Goal: Feedback & Contribution: Leave review/rating

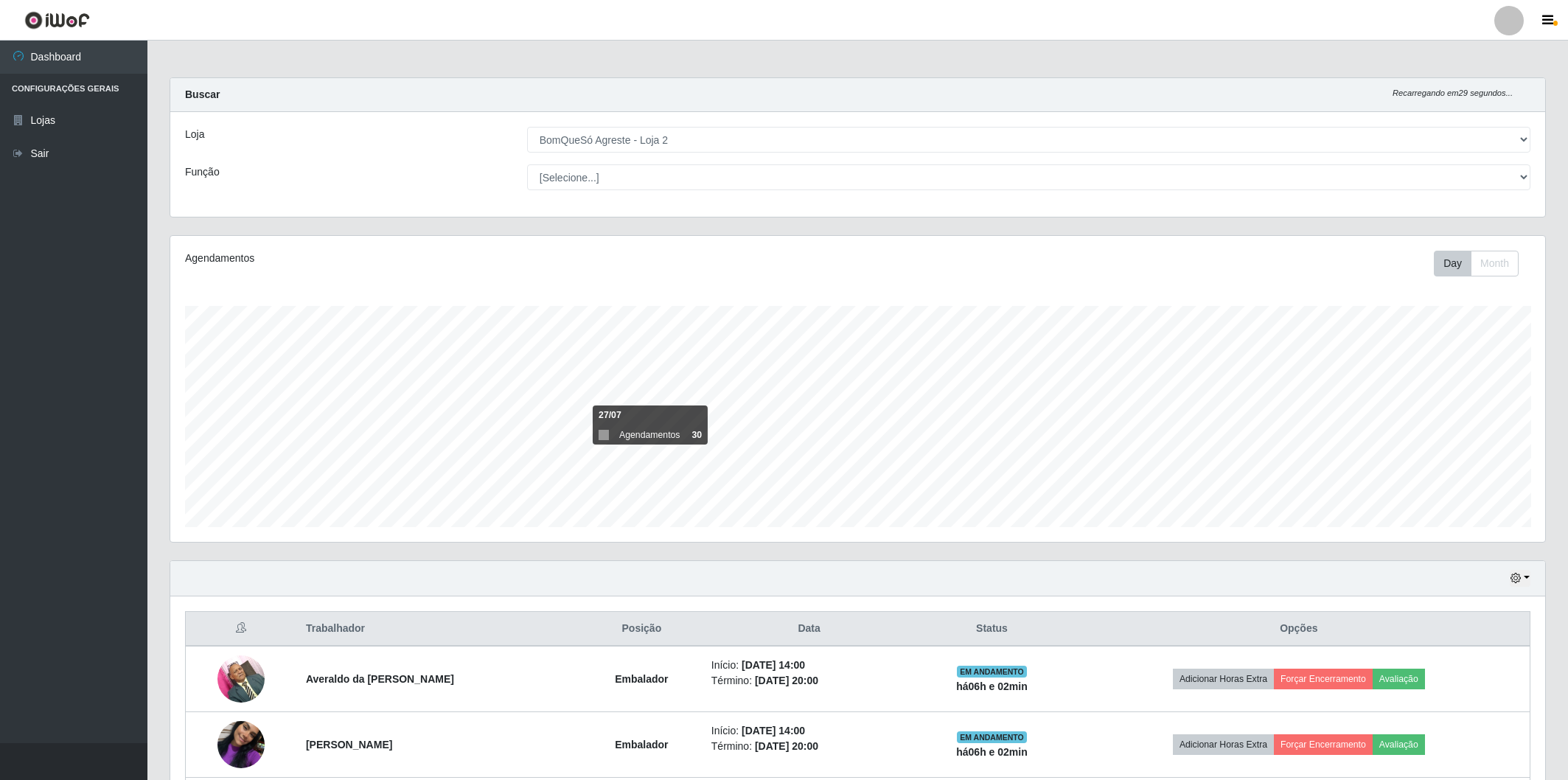
select select "214"
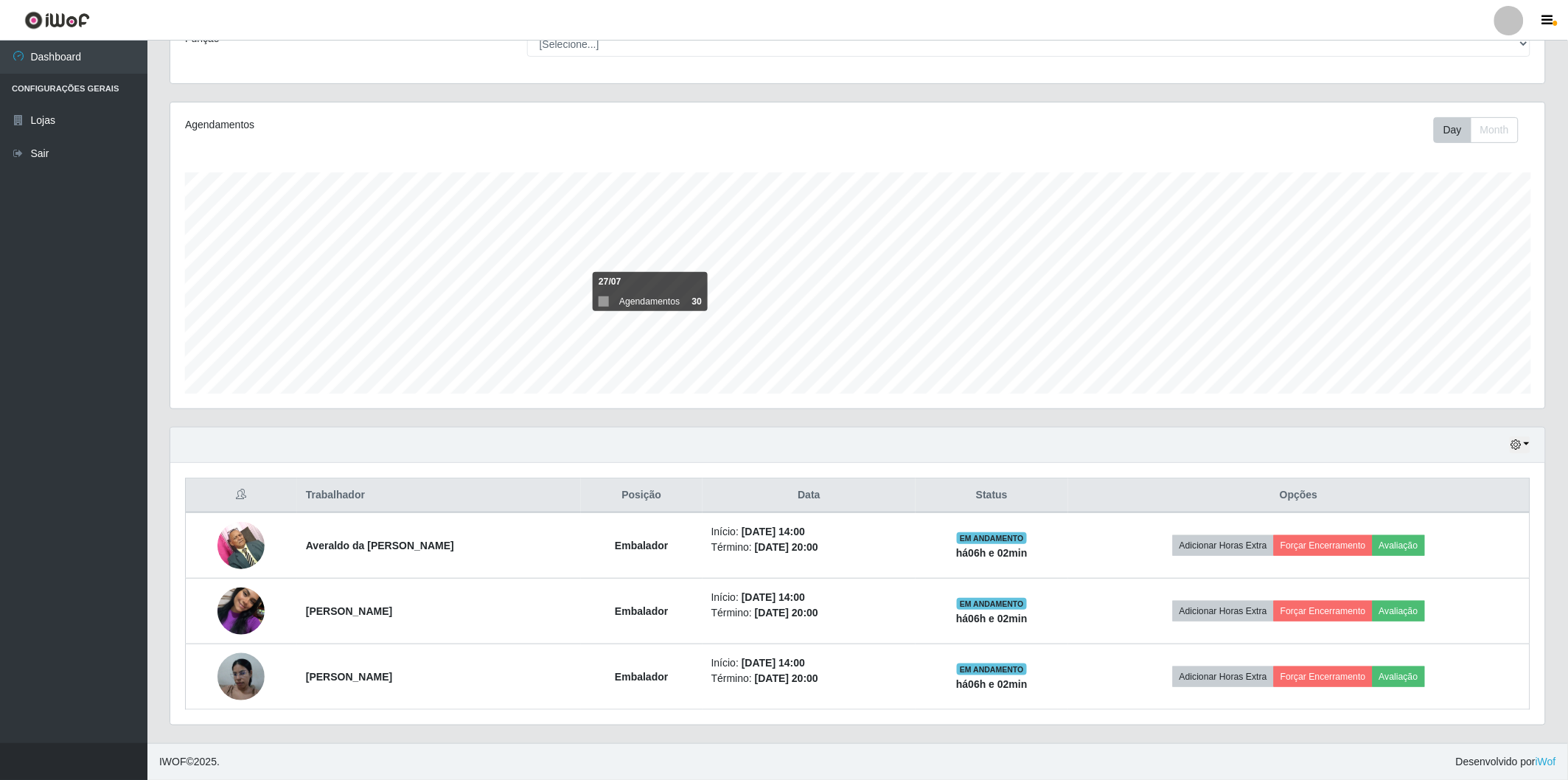
scroll to position [306, 1375]
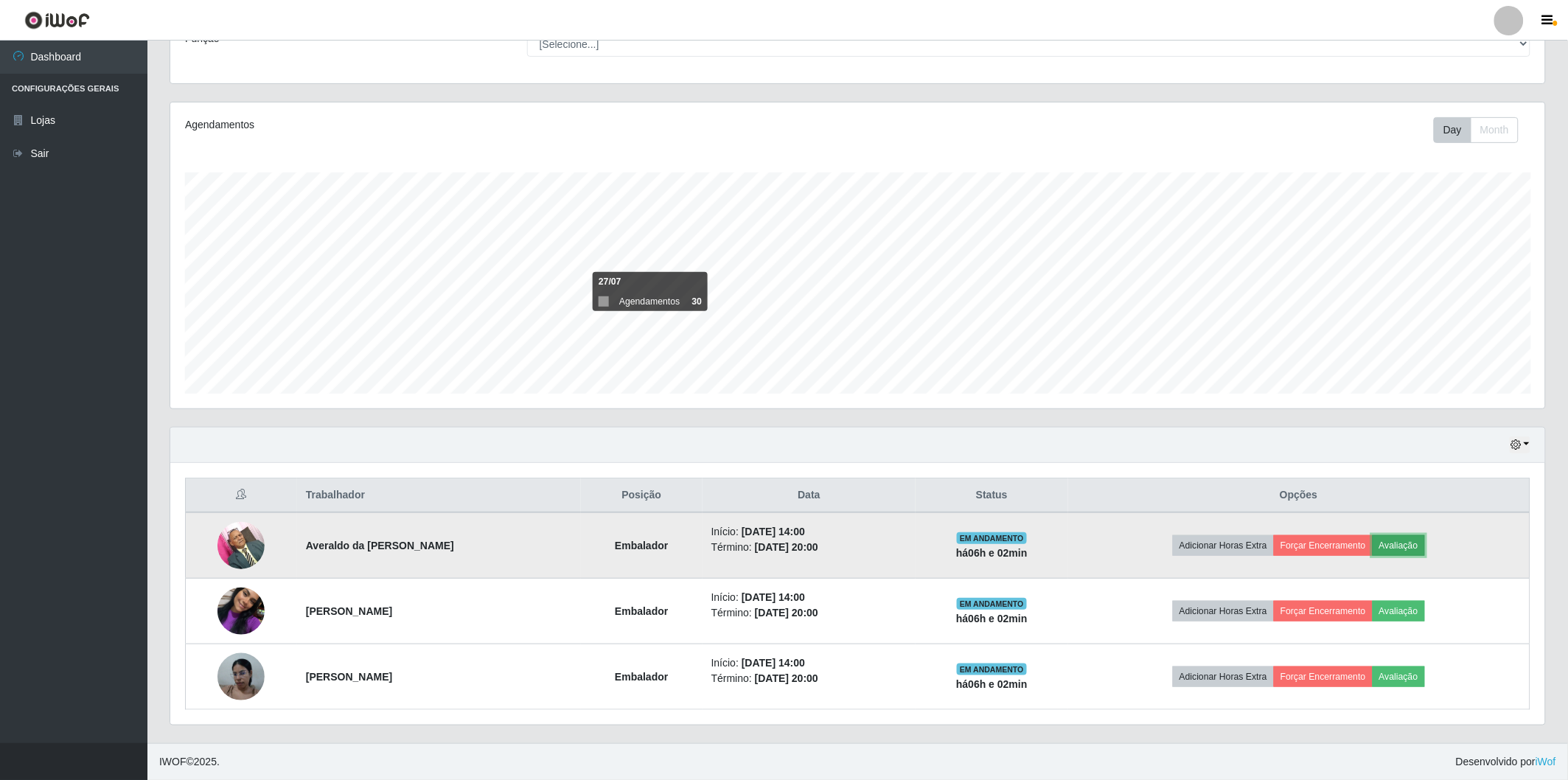
click at [1417, 537] on button "Avaliação" at bounding box center [1398, 545] width 52 height 21
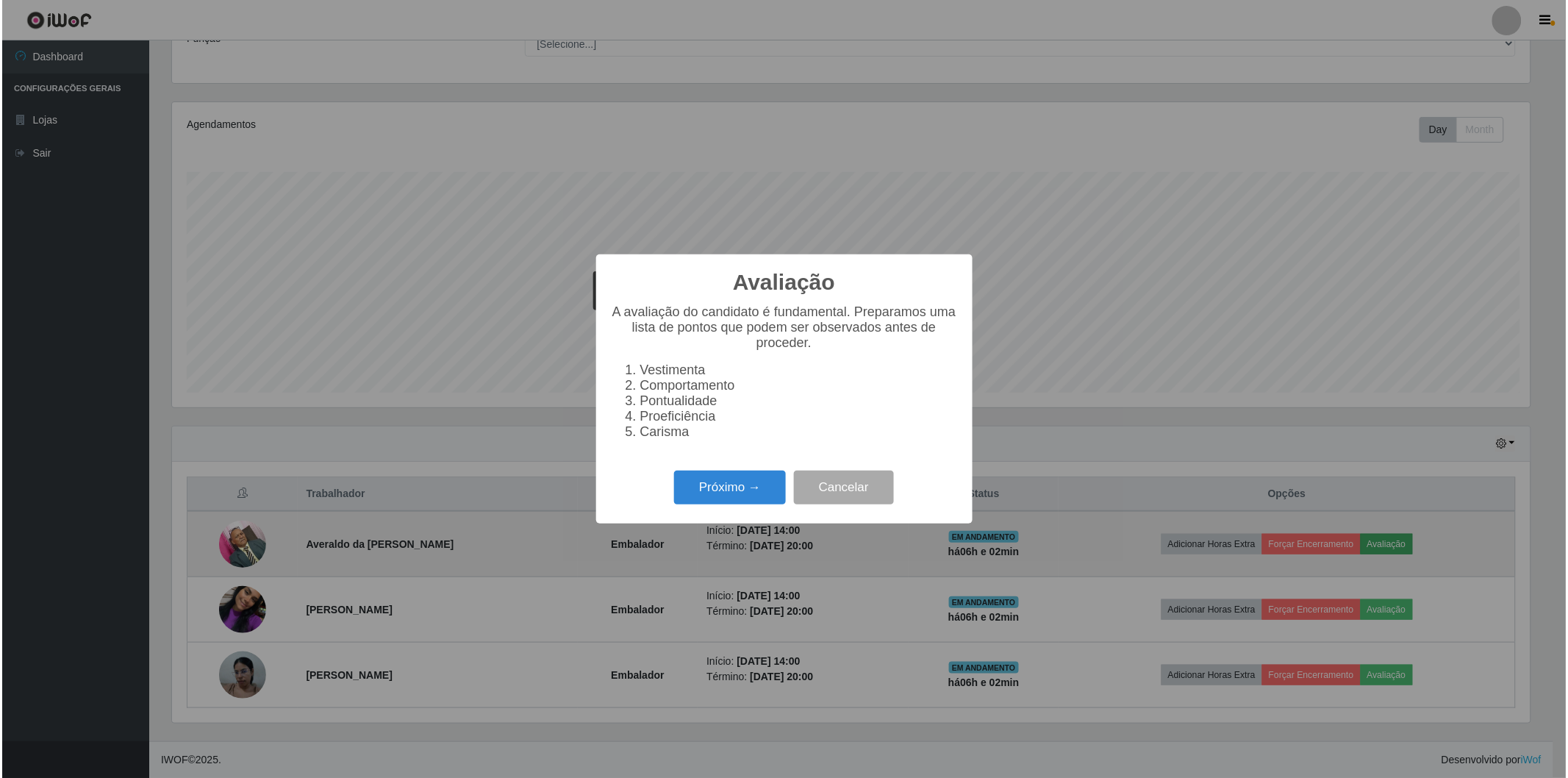
scroll to position [305, 1362]
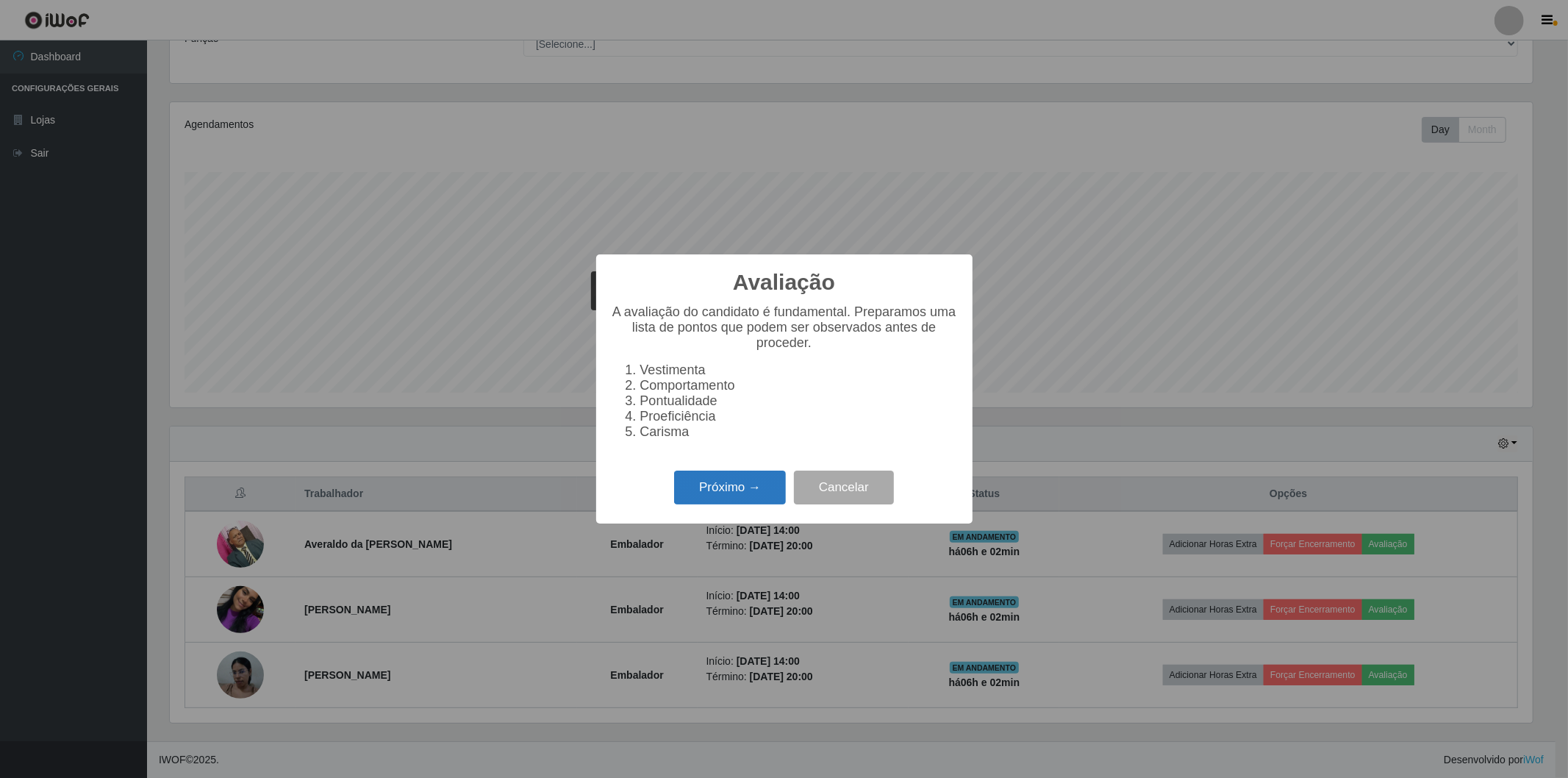
click at [704, 495] on button "Próximo →" at bounding box center [730, 488] width 112 height 34
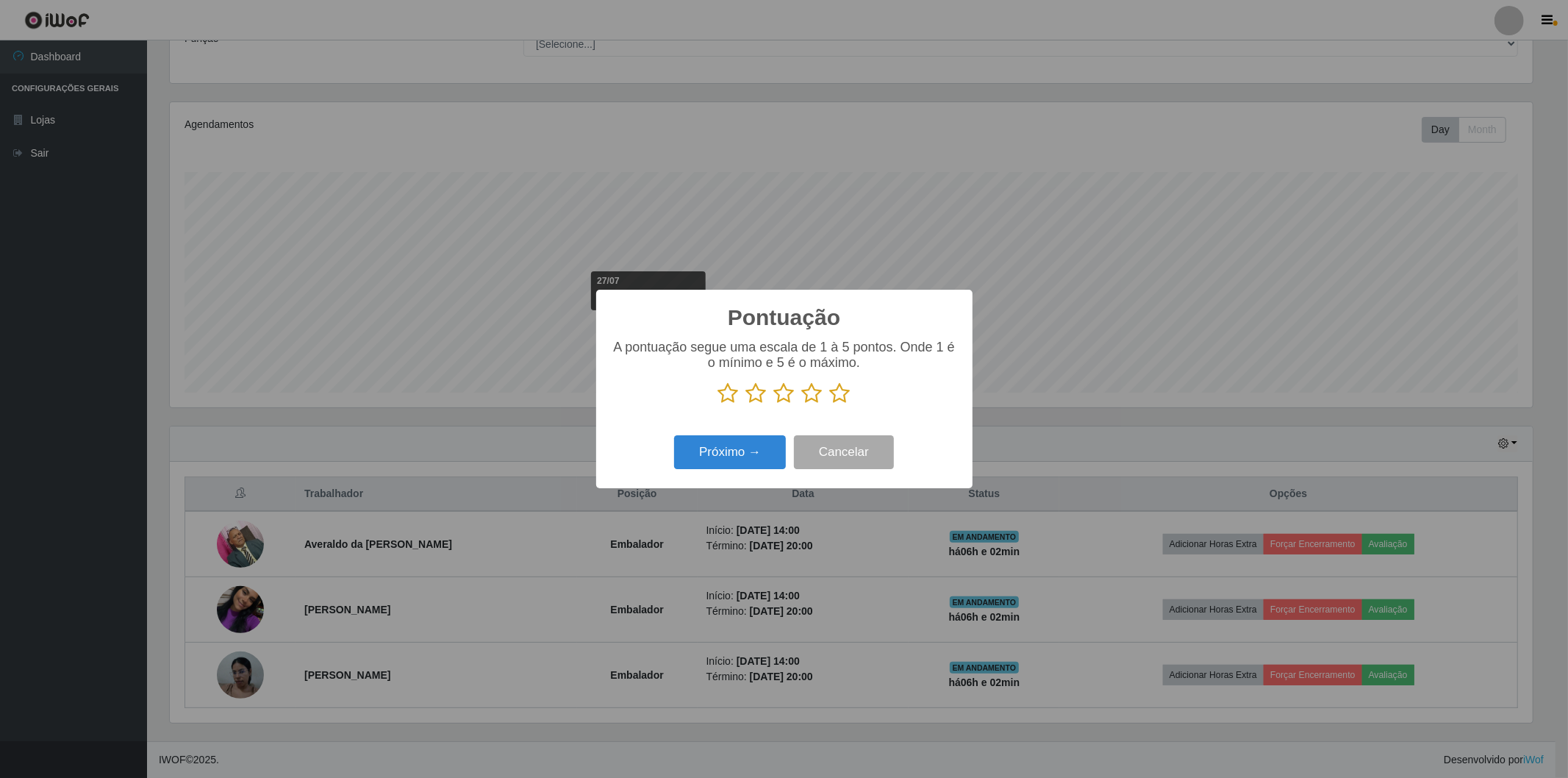
scroll to position [735370, 733966]
click at [834, 397] on icon at bounding box center [840, 393] width 21 height 23
click at [831, 405] on input "radio" at bounding box center [831, 405] width 0 height 0
click at [744, 469] on button "Próximo →" at bounding box center [730, 452] width 112 height 34
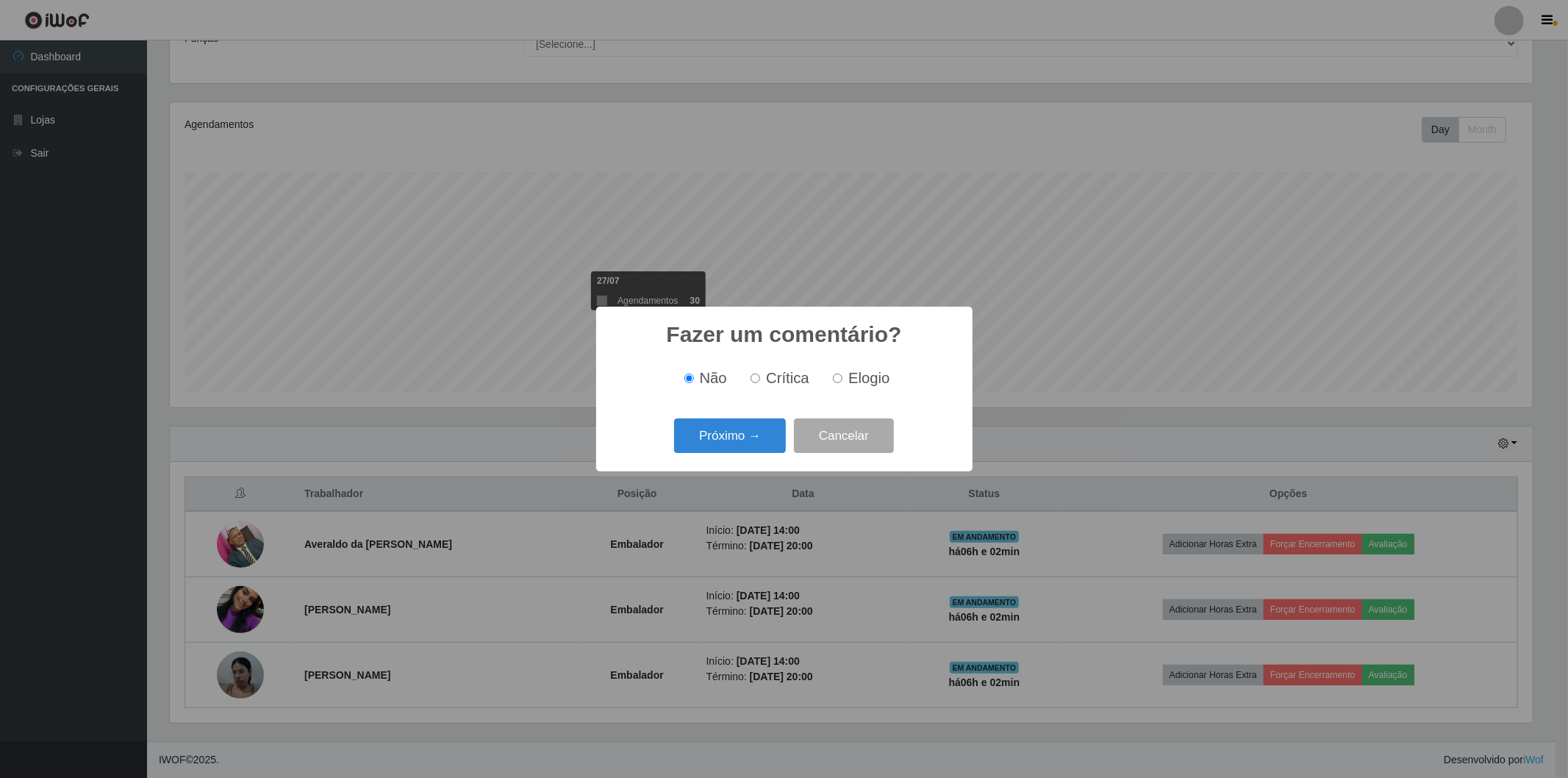
click at [836, 379] on input "Elogio" at bounding box center [838, 378] width 10 height 10
radio input "true"
click at [781, 439] on button "Próximo →" at bounding box center [730, 435] width 112 height 34
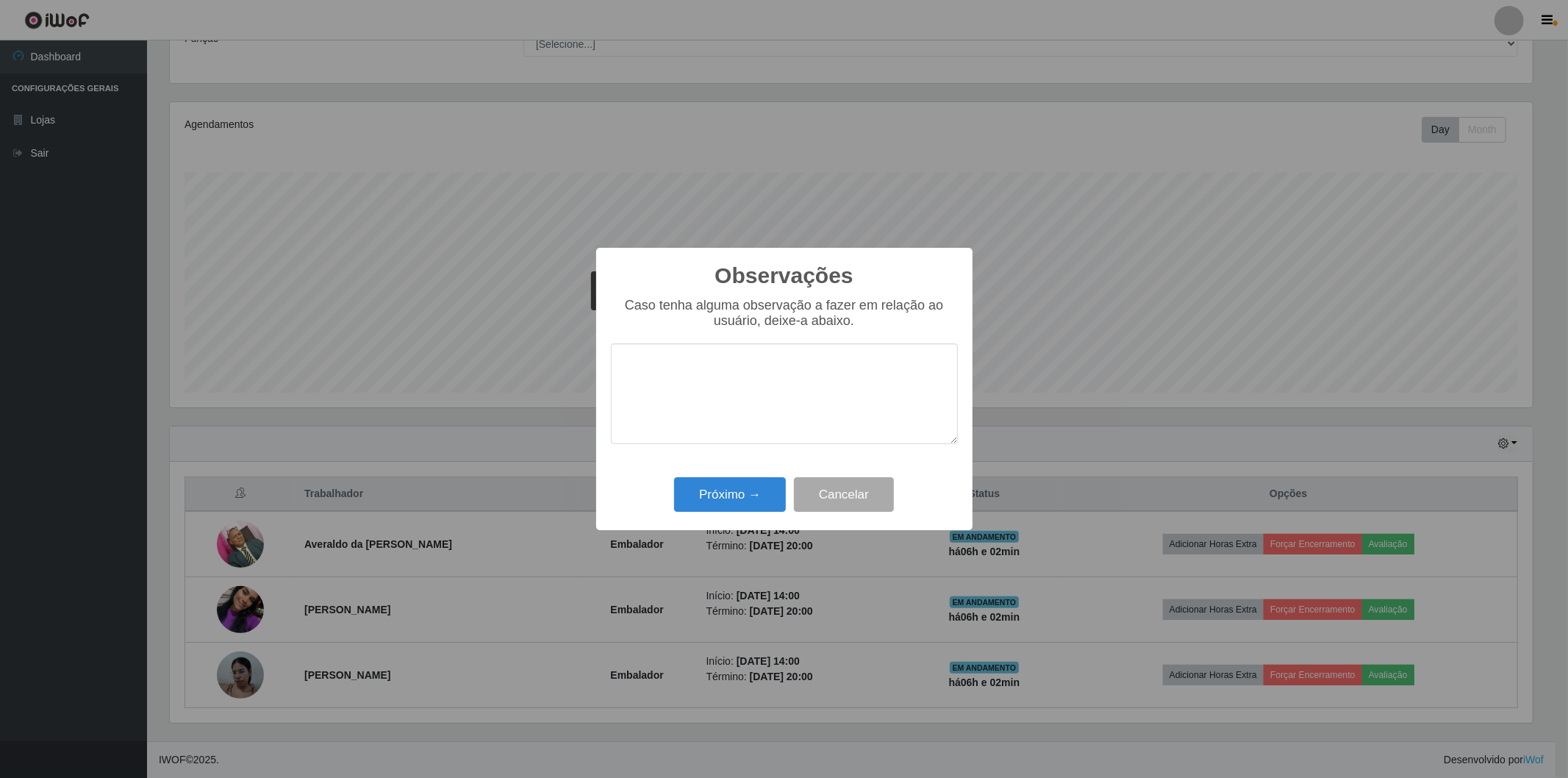
click at [786, 383] on textarea at bounding box center [784, 394] width 347 height 101
type textarea "top"
click at [757, 505] on button "Próximo →" at bounding box center [730, 494] width 112 height 34
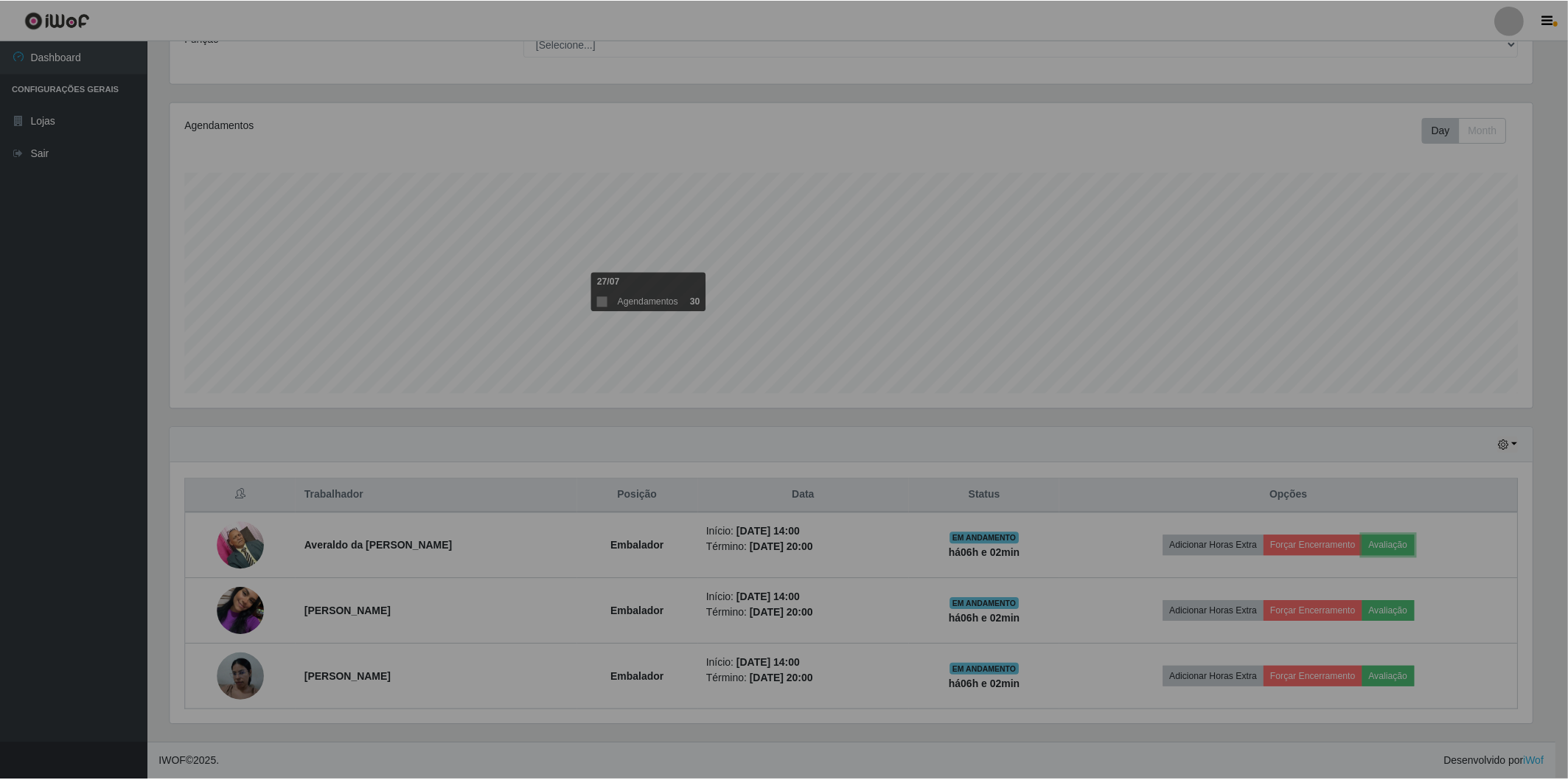
scroll to position [306, 1375]
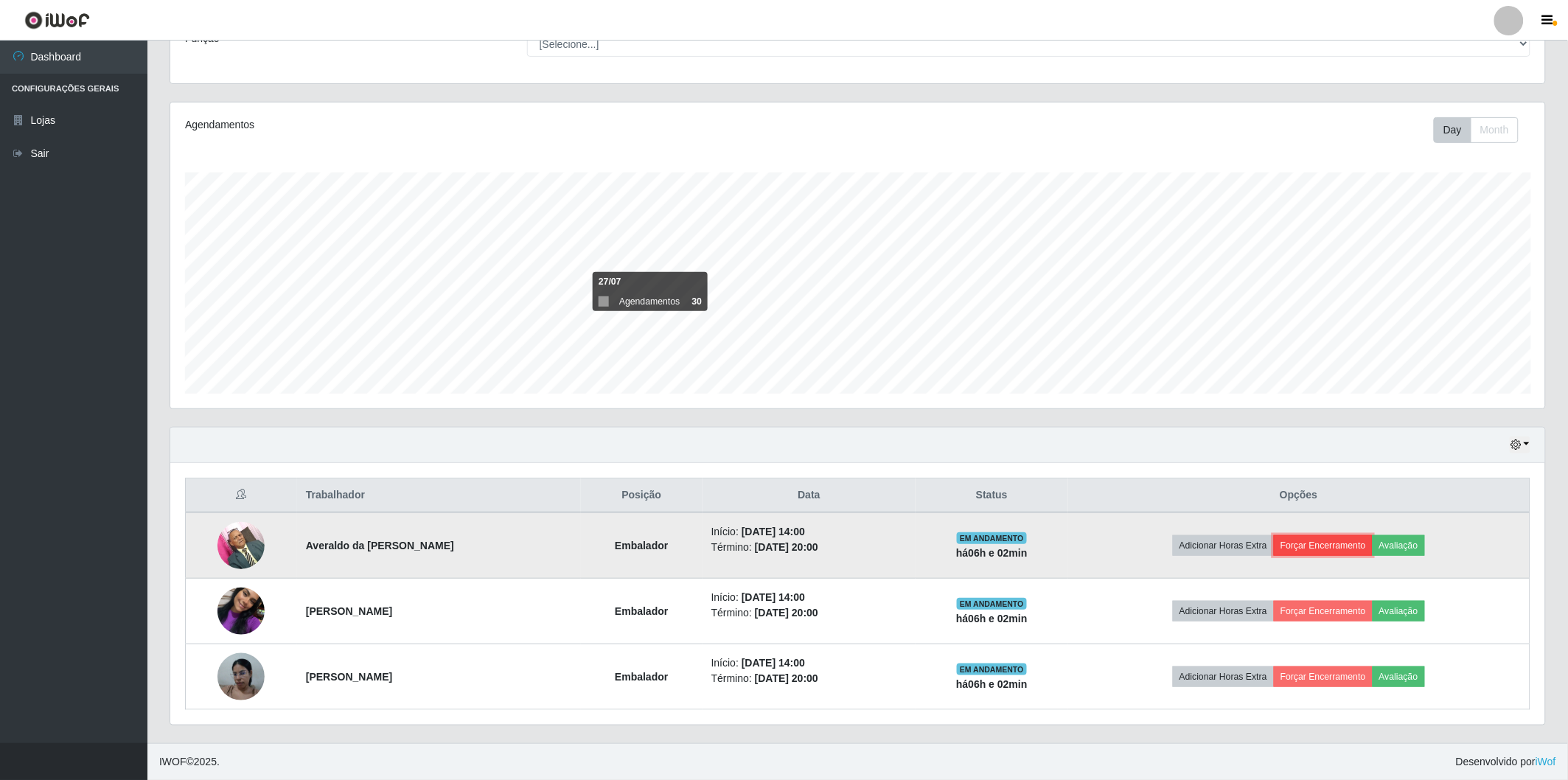
click at [1371, 542] on button "Forçar Encerramento" at bounding box center [1323, 545] width 99 height 21
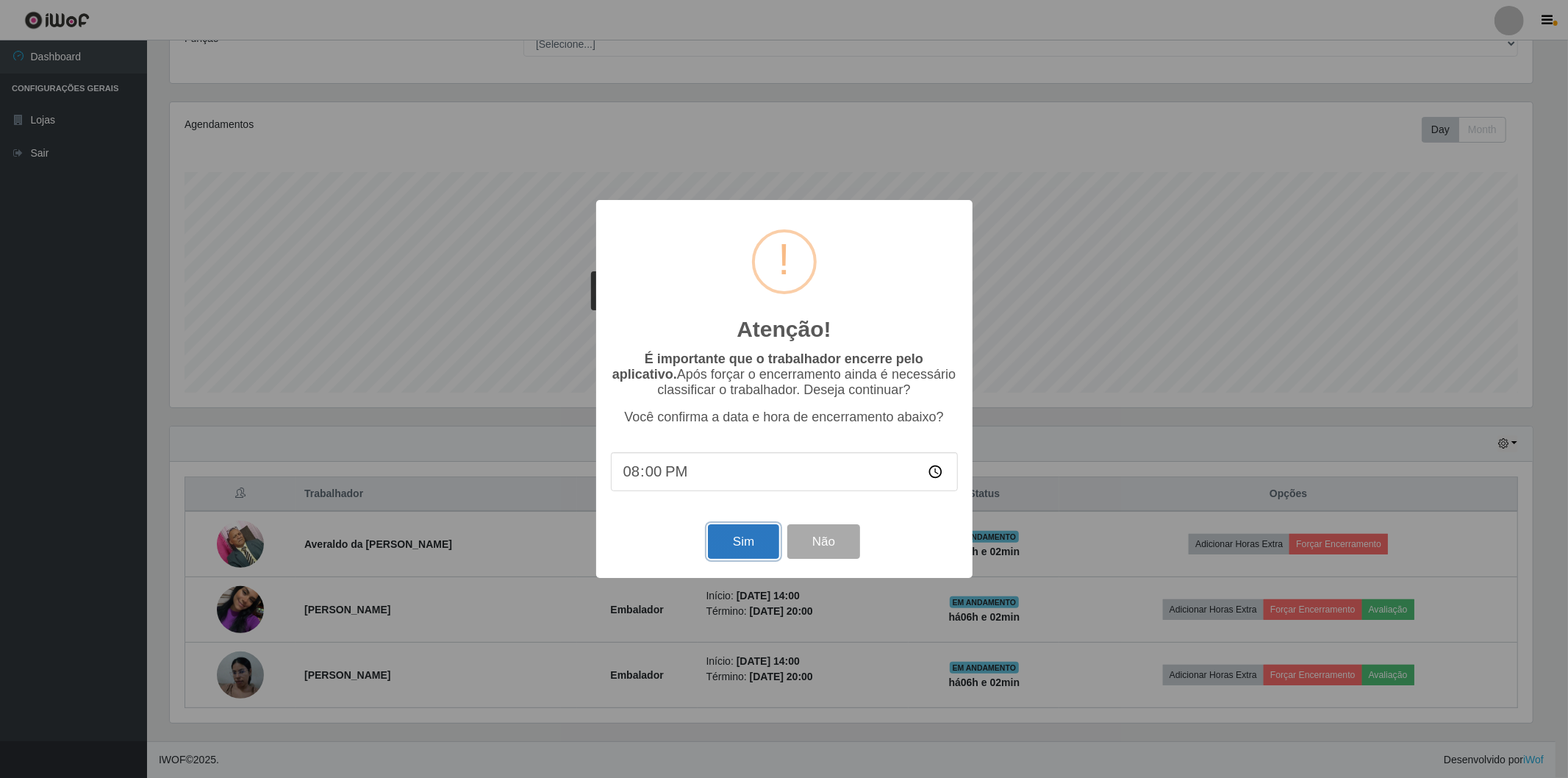
click at [744, 547] on button "Sim" at bounding box center [743, 541] width 71 height 34
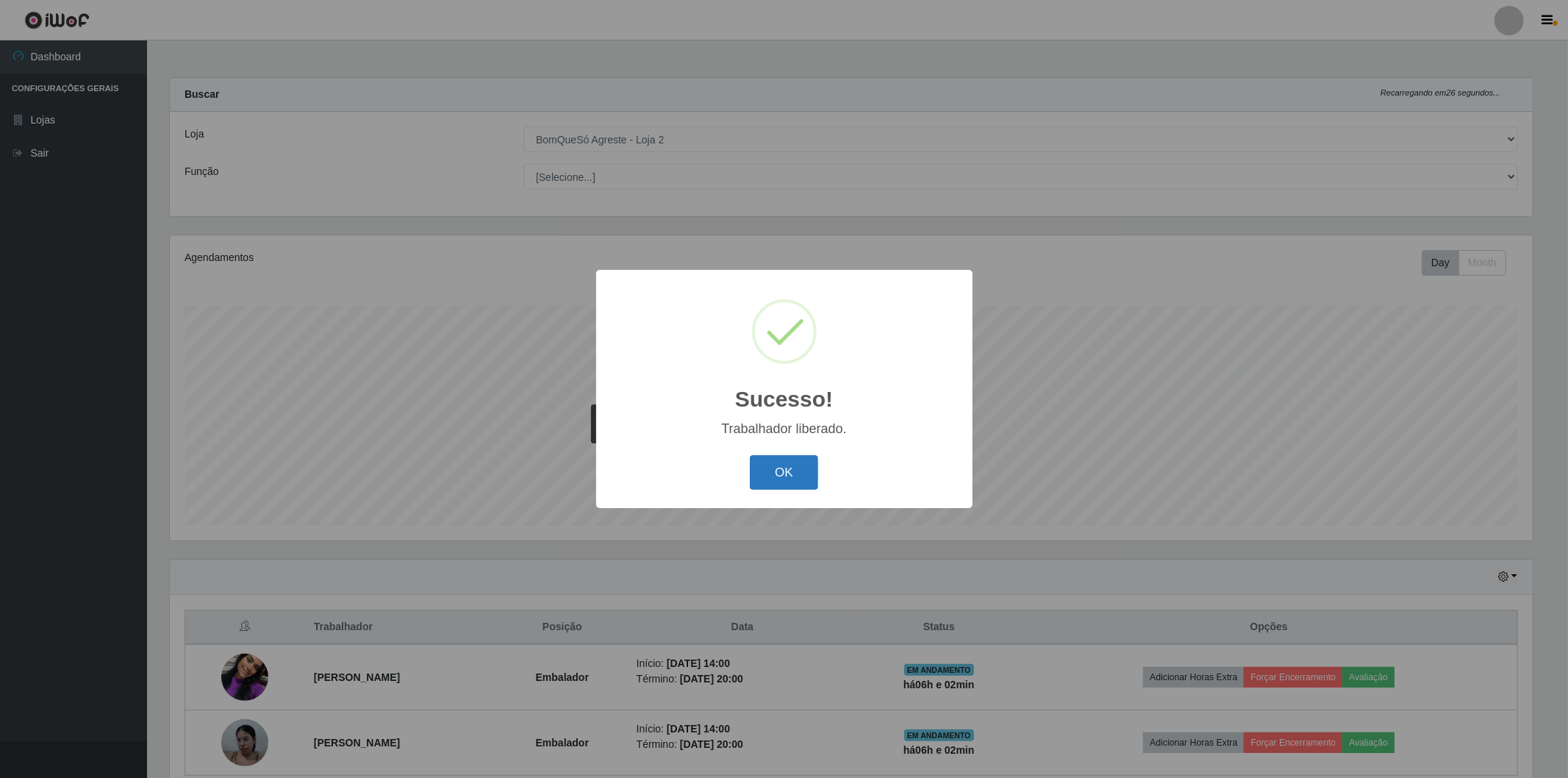
click at [805, 472] on button "OK" at bounding box center [784, 472] width 69 height 34
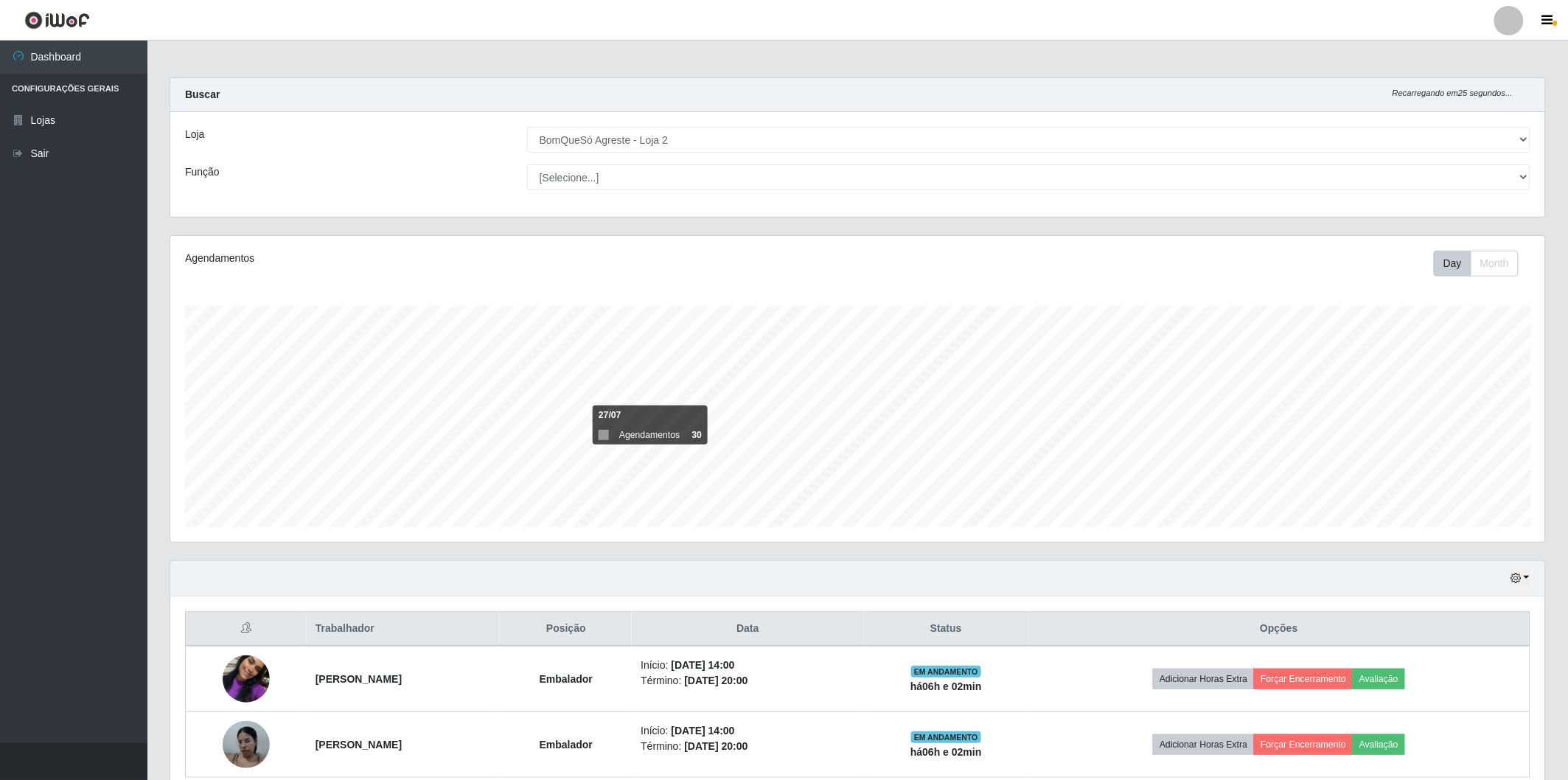
scroll to position [68, 0]
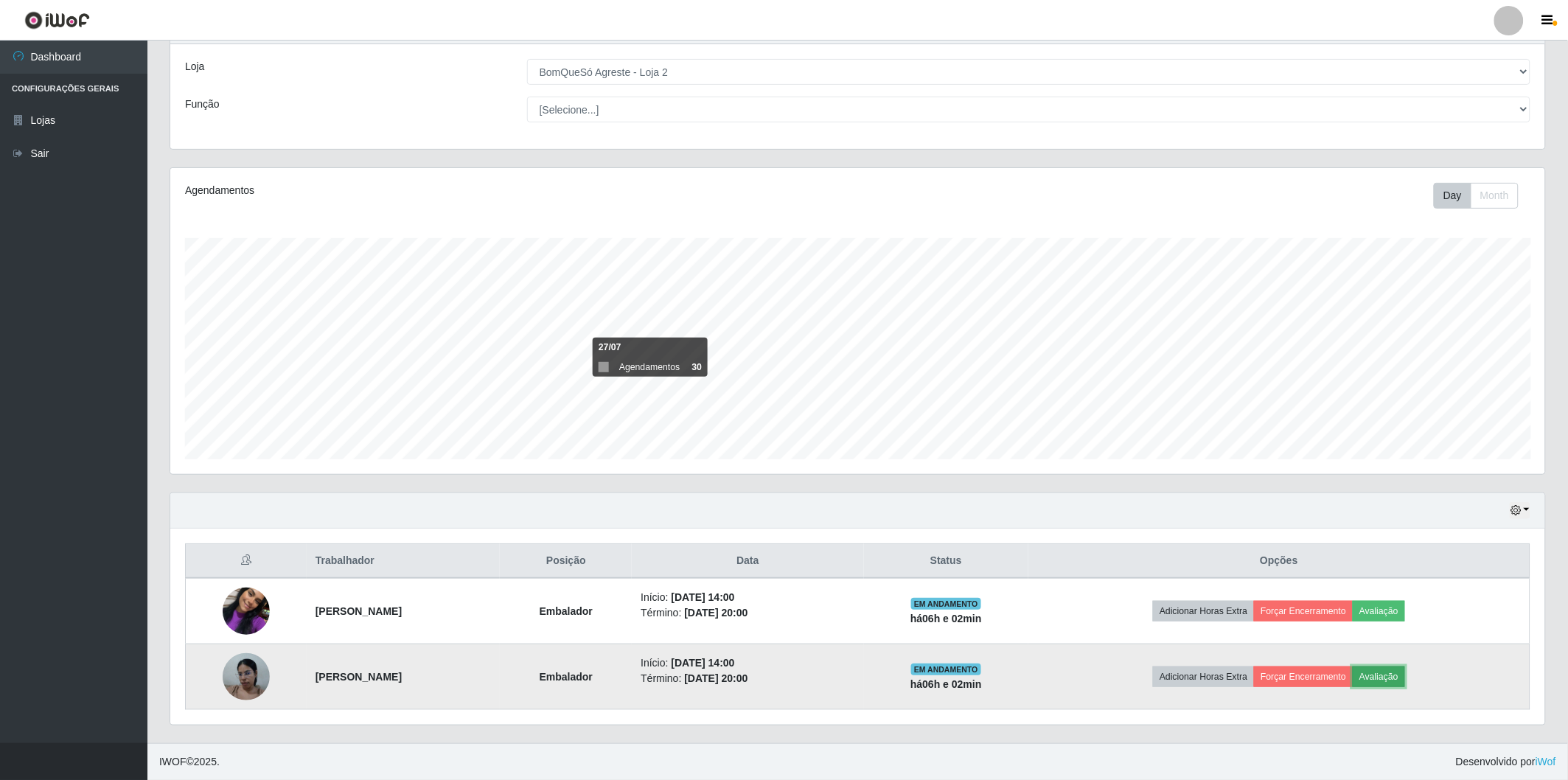
click at [1373, 676] on button "Avaliação" at bounding box center [1379, 677] width 52 height 21
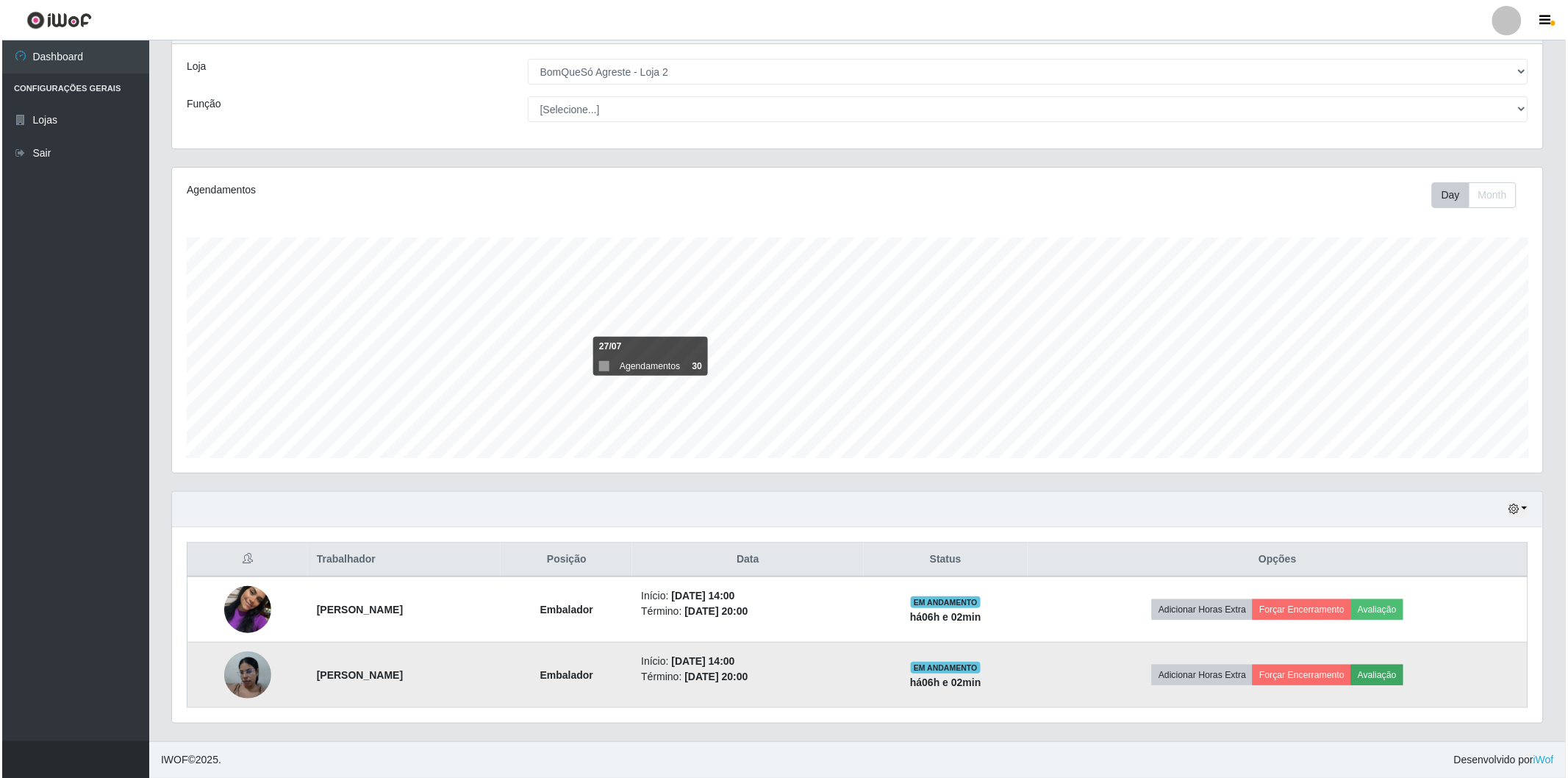
scroll to position [305, 1362]
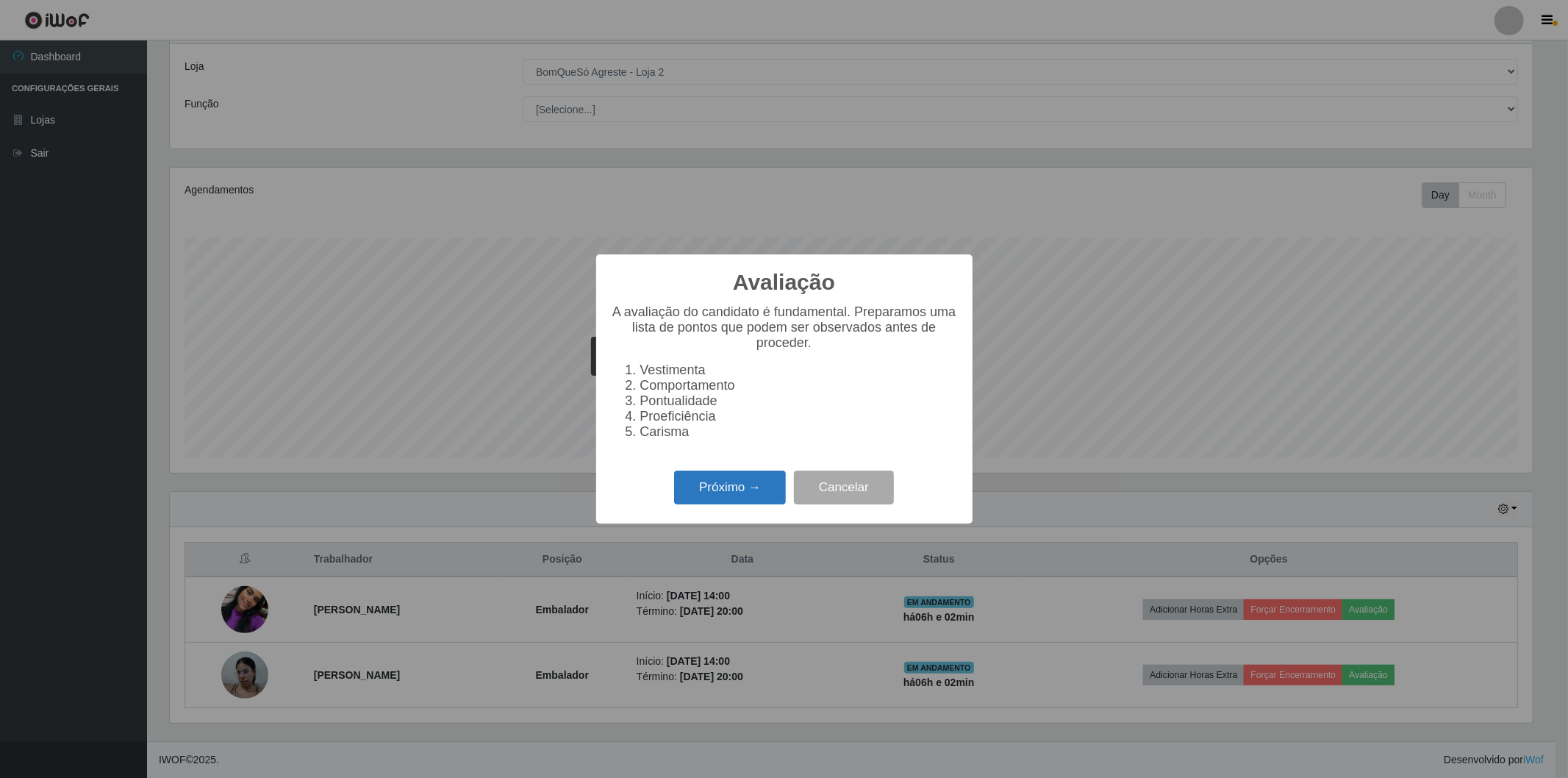
click at [754, 491] on button "Próximo →" at bounding box center [730, 488] width 112 height 34
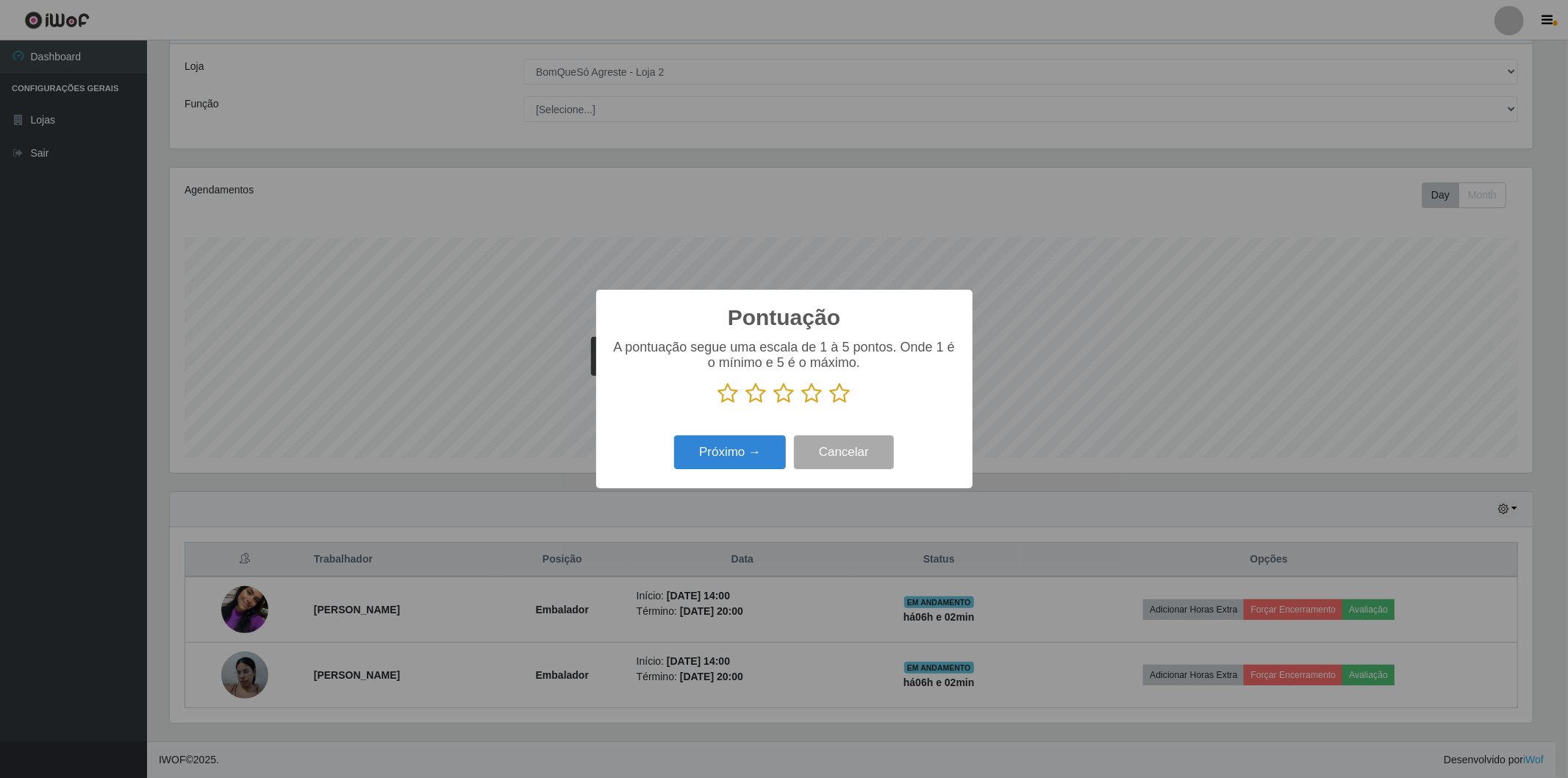
scroll to position [735370, 733966]
click at [841, 391] on icon at bounding box center [840, 393] width 21 height 23
click at [831, 405] on input "radio" at bounding box center [831, 405] width 0 height 0
click at [770, 457] on button "Próximo →" at bounding box center [730, 452] width 112 height 34
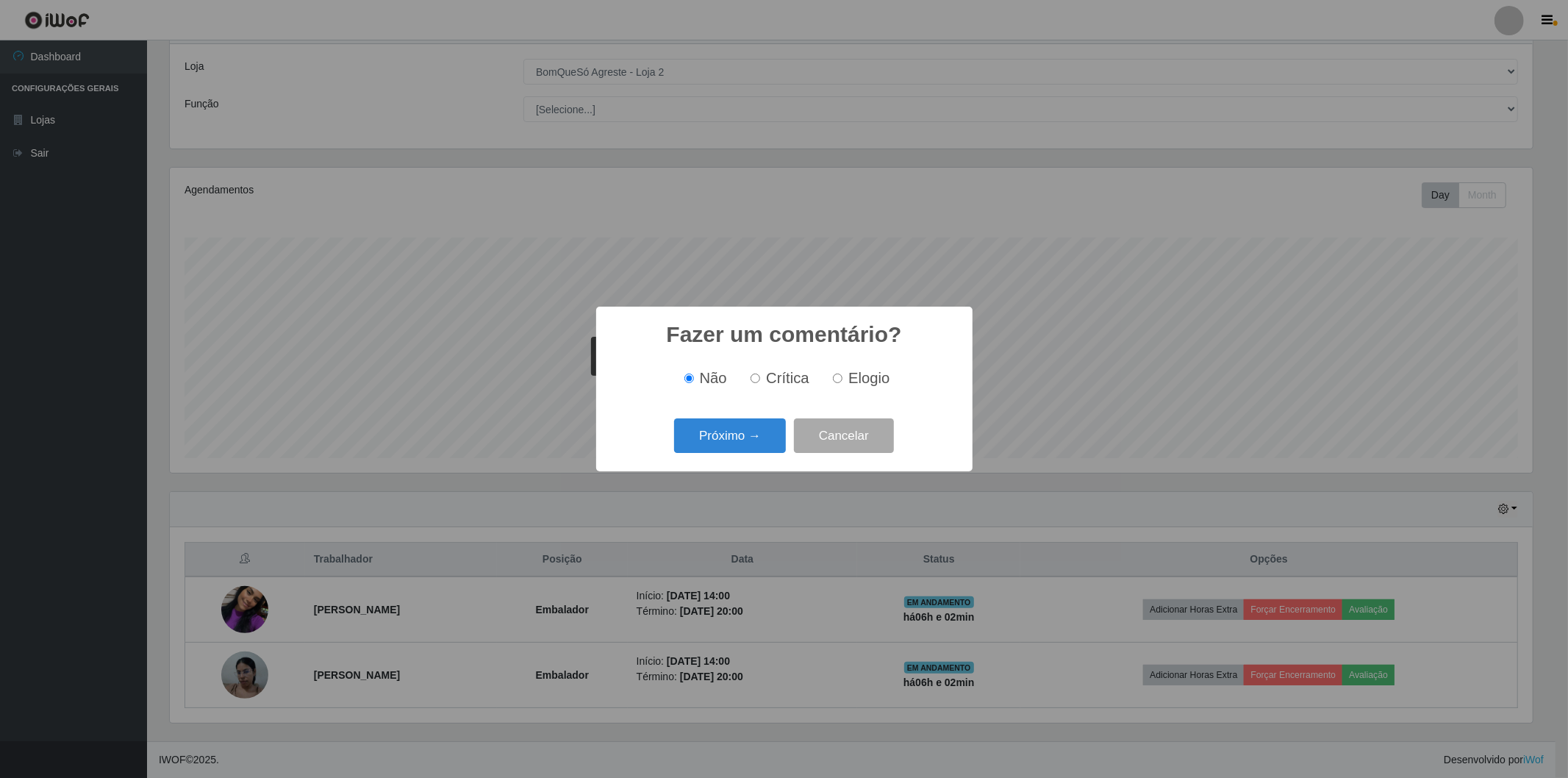
click at [836, 379] on input "Elogio" at bounding box center [838, 378] width 10 height 10
radio input "true"
click at [714, 435] on button "Próximo →" at bounding box center [730, 435] width 112 height 34
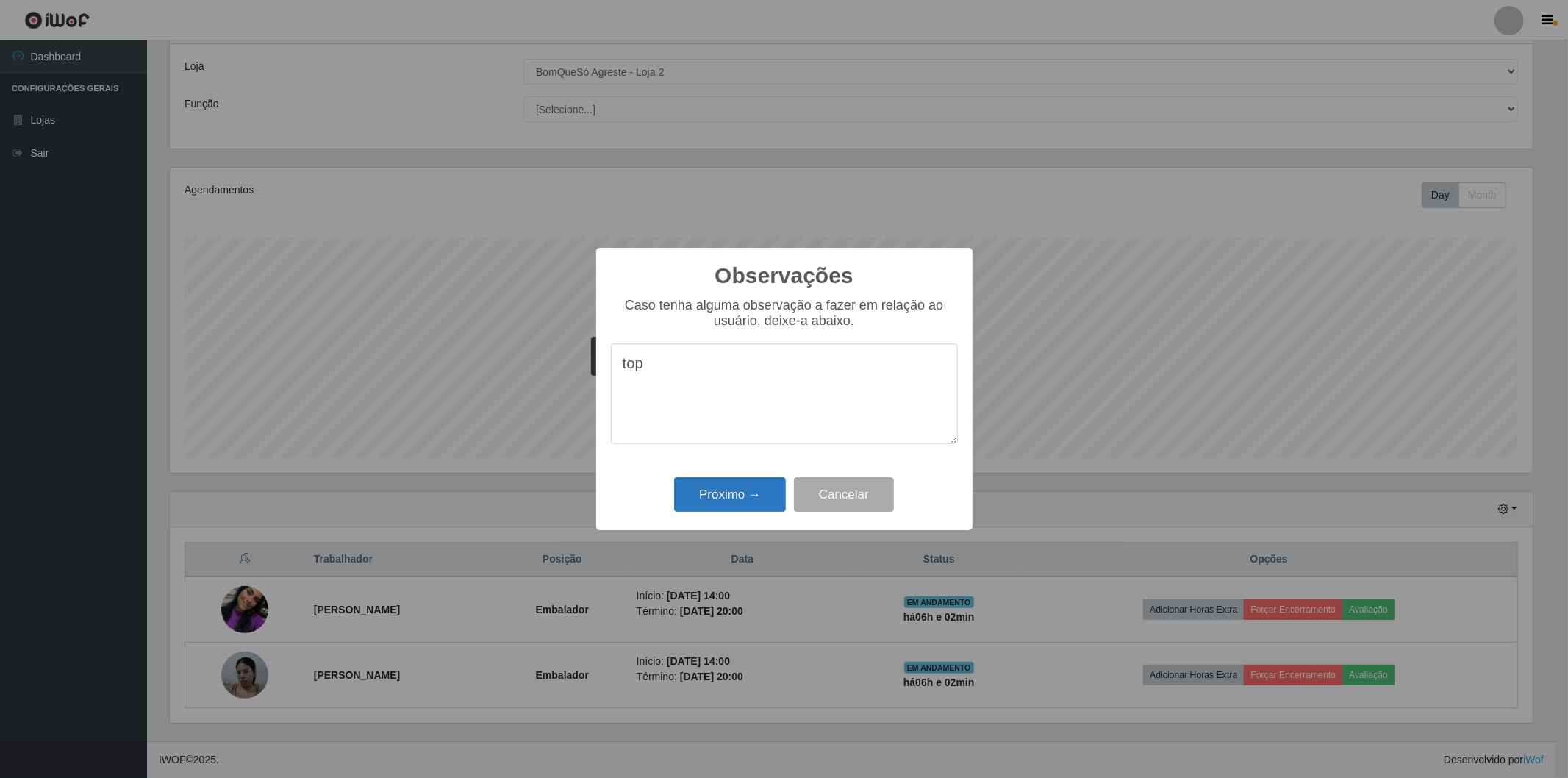
type textarea "top"
drag, startPoint x: 734, startPoint y: 503, endPoint x: 730, endPoint y: 467, distance: 36.2
click at [733, 503] on button "Próximo →" at bounding box center [730, 494] width 112 height 34
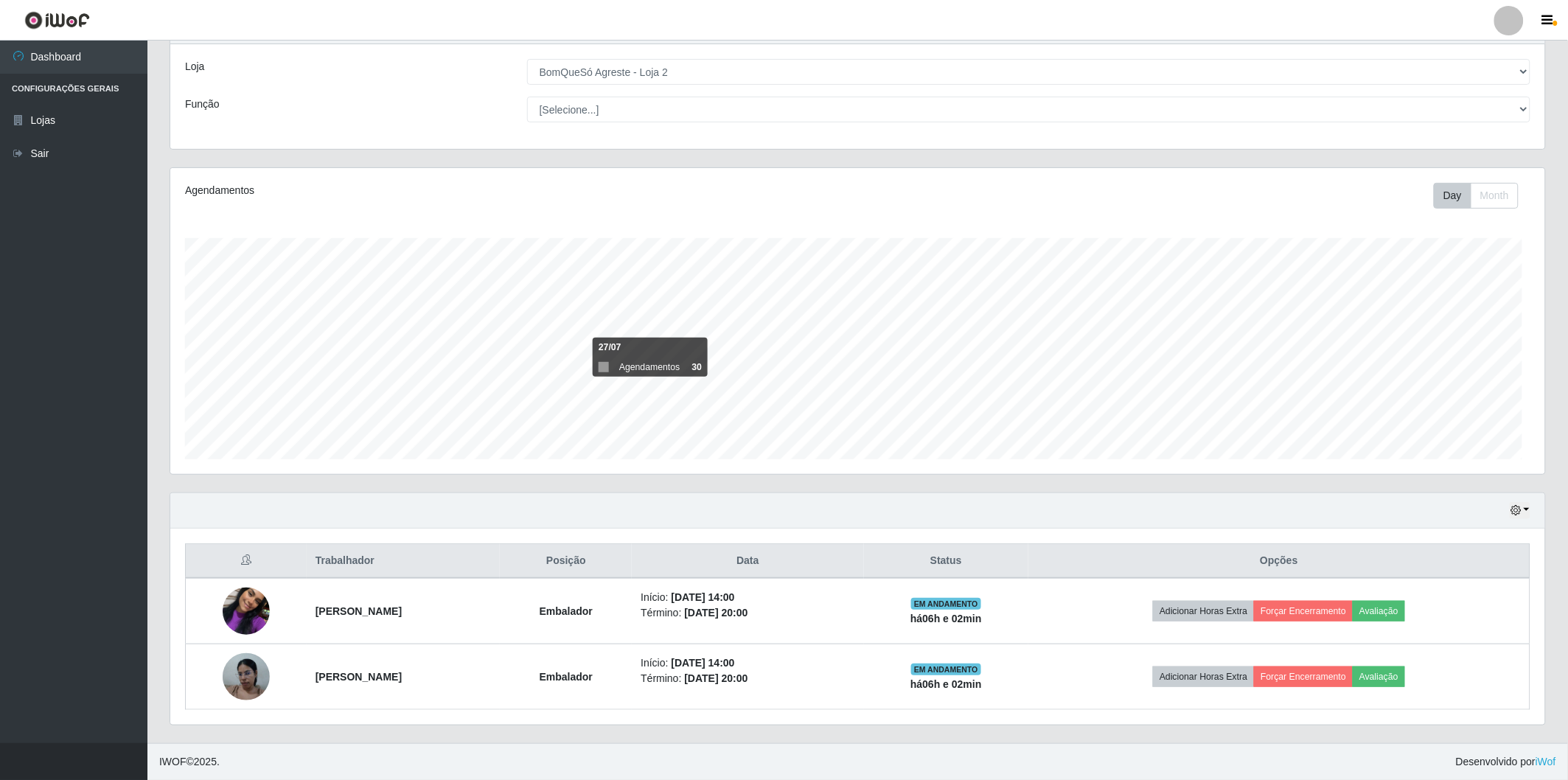
scroll to position [306, 1375]
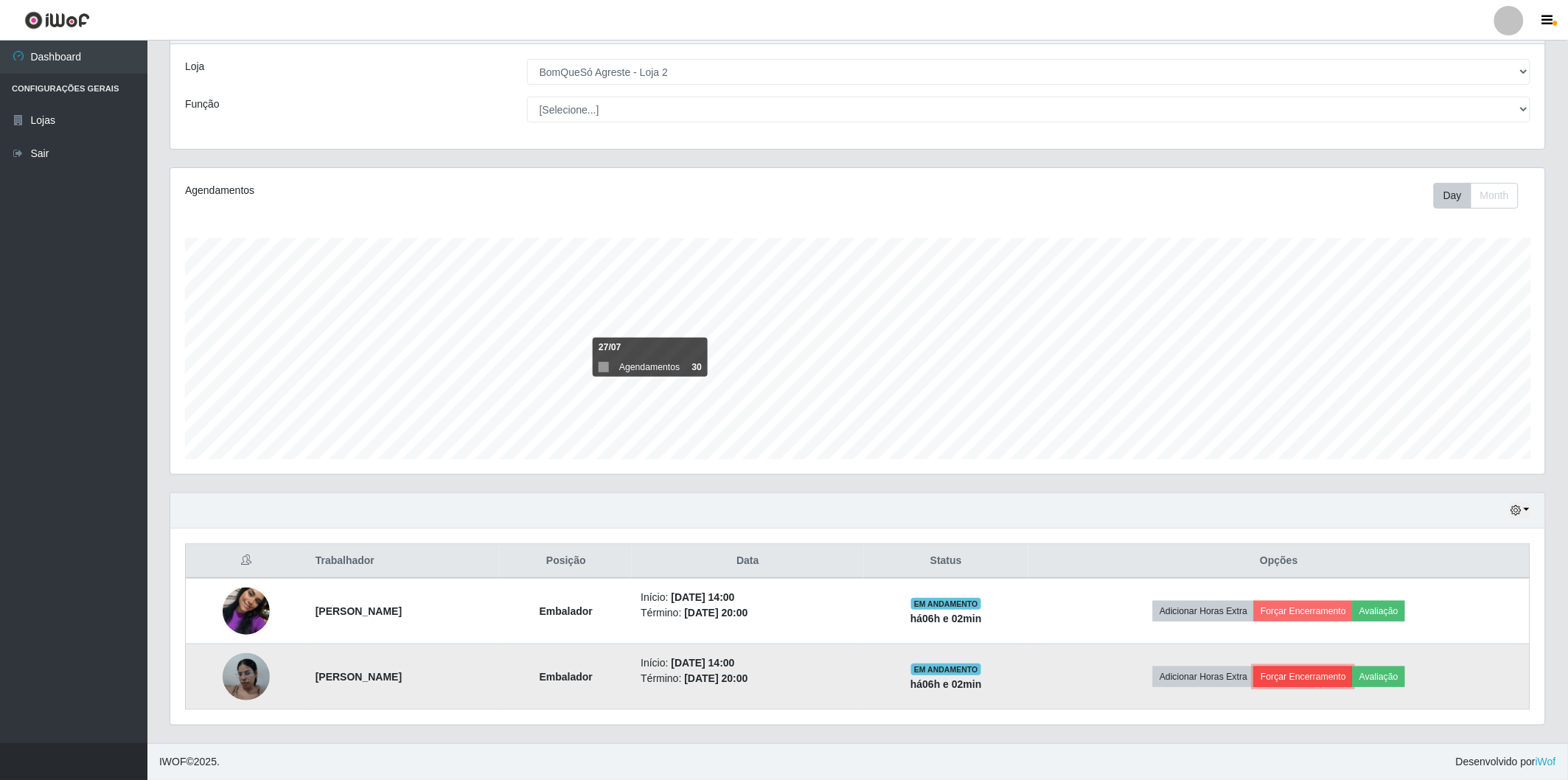
click at [1323, 667] on button "Forçar Encerramento" at bounding box center [1303, 677] width 99 height 21
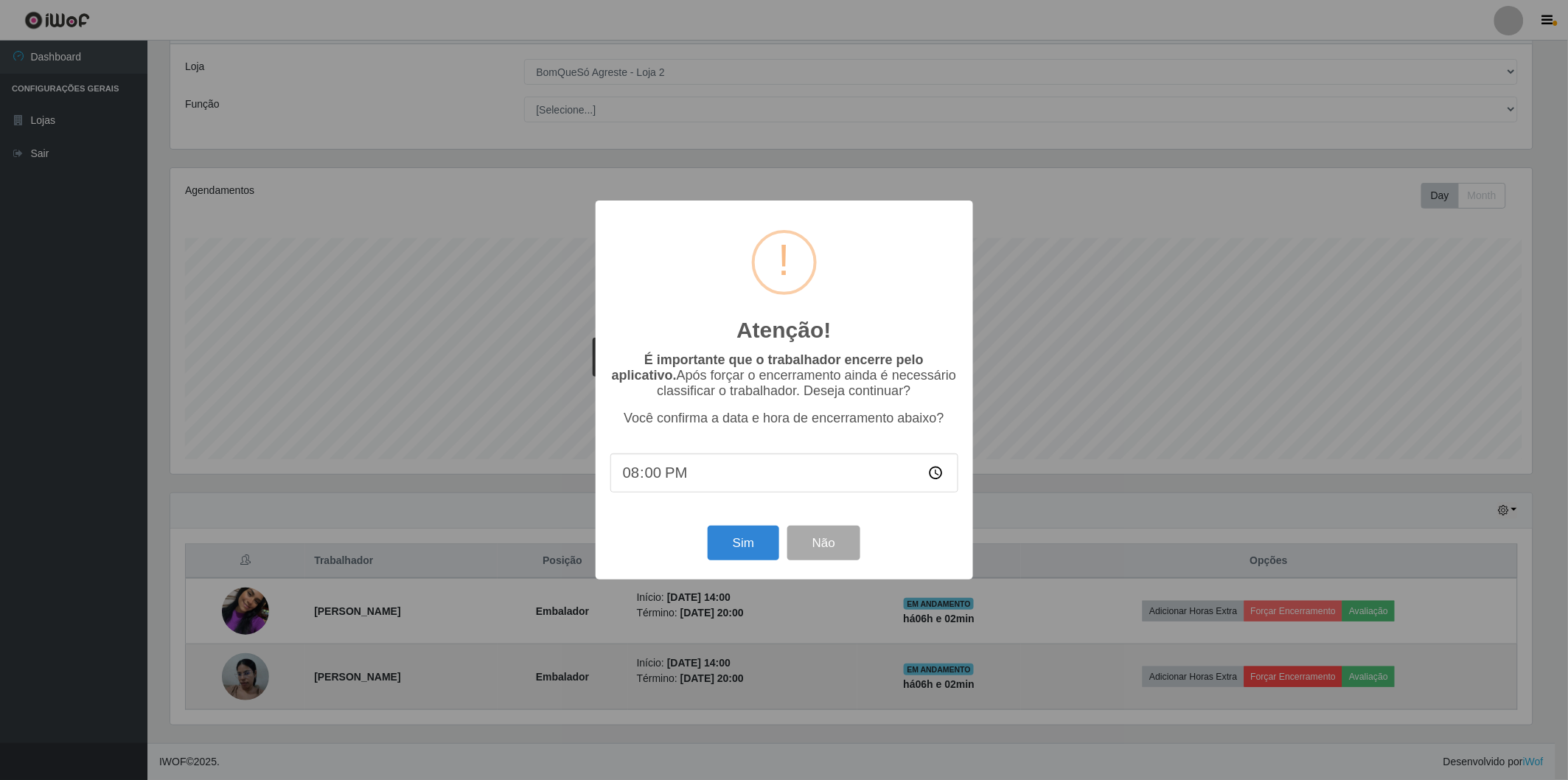
scroll to position [306, 1366]
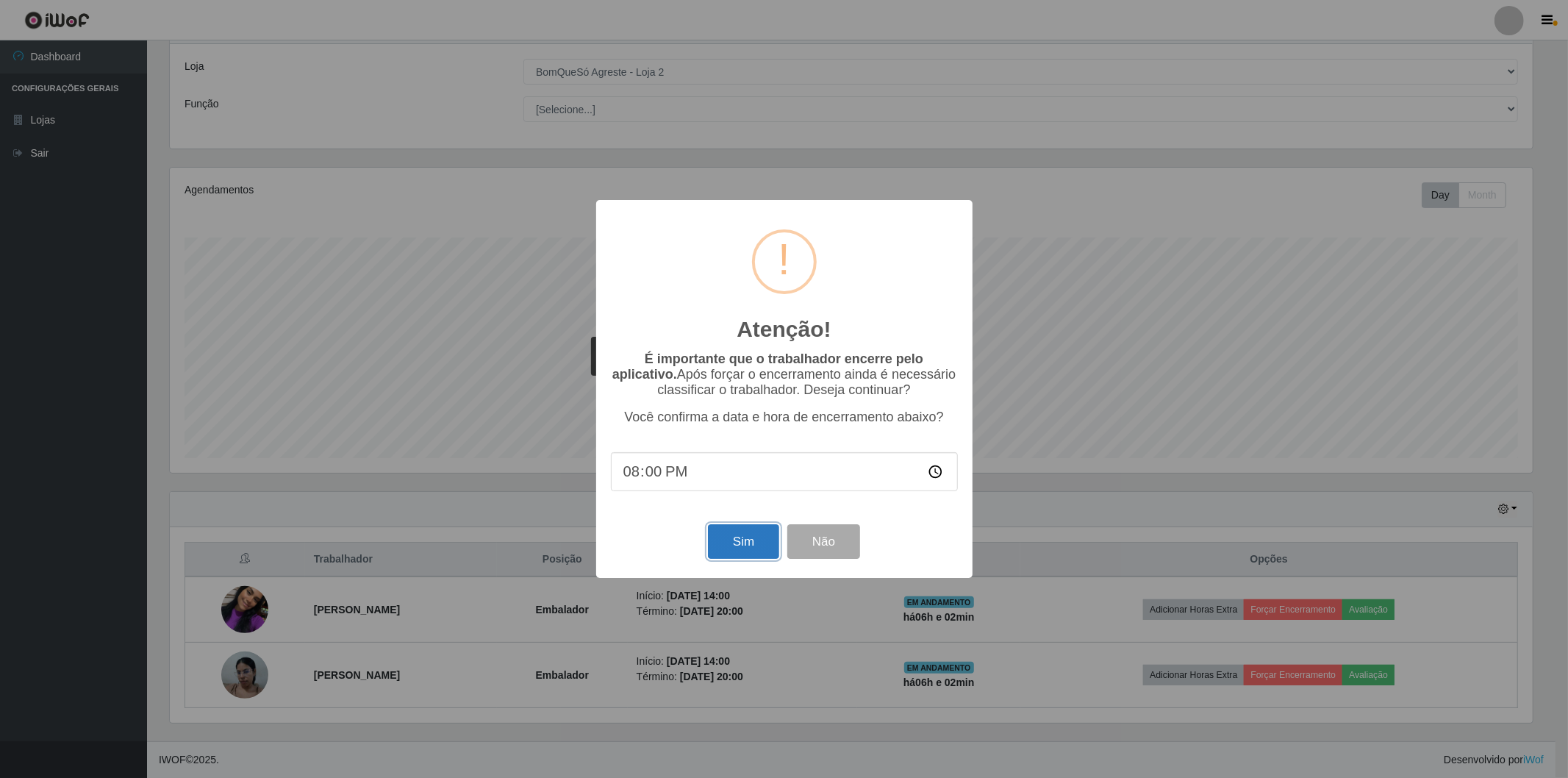
click at [769, 545] on button "Sim" at bounding box center [743, 541] width 71 height 34
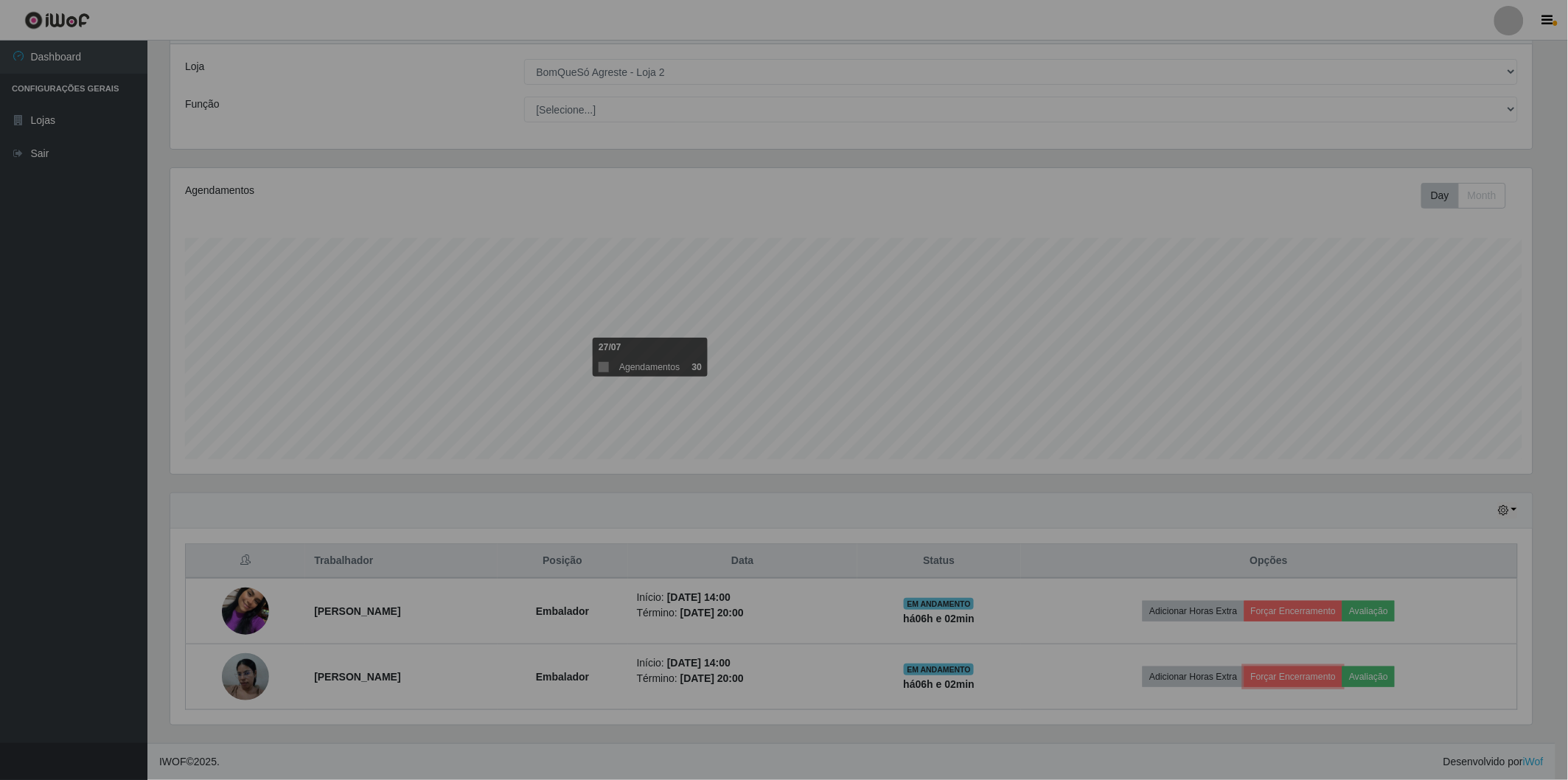
scroll to position [0, 0]
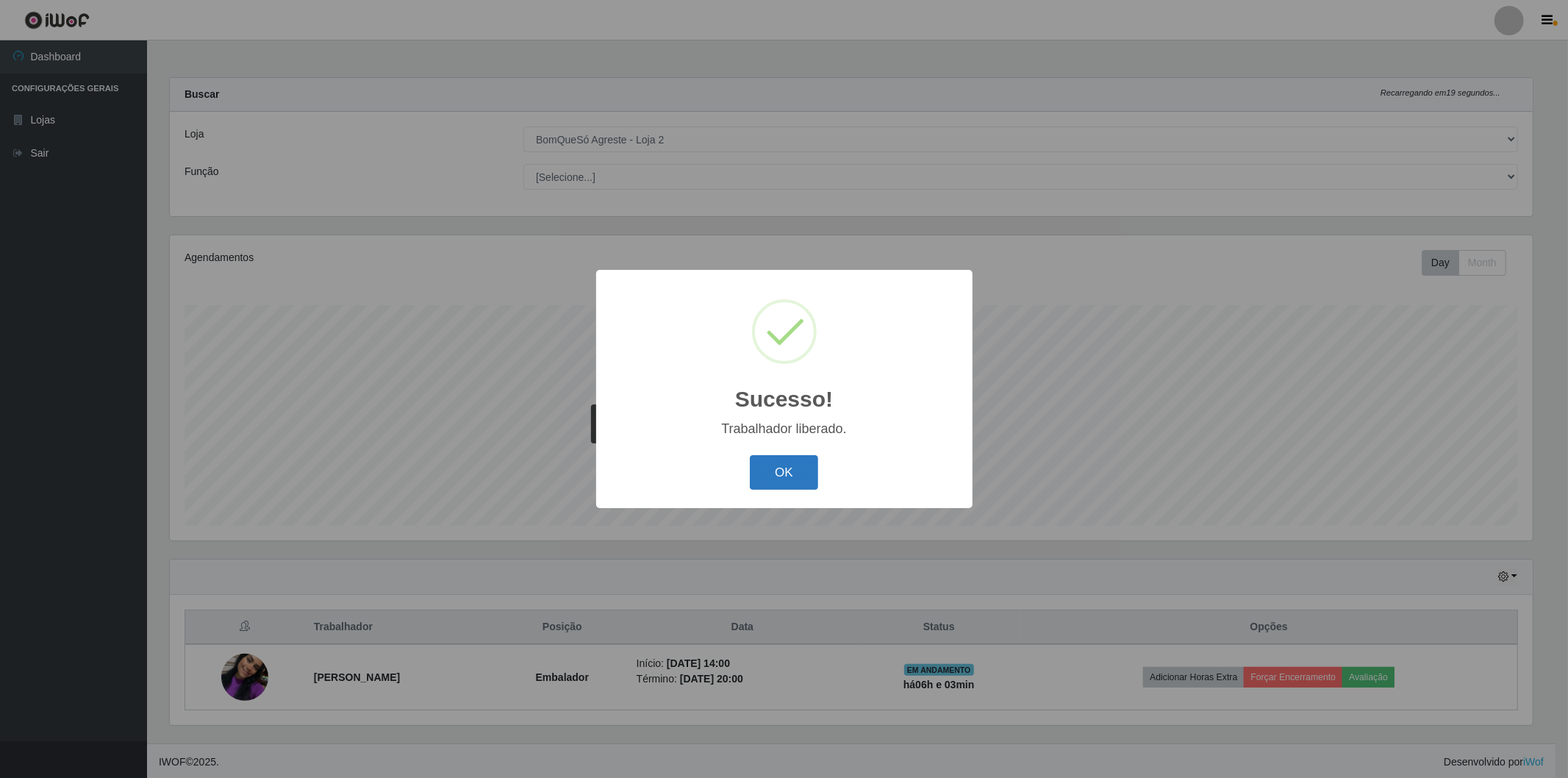
click at [797, 469] on button "OK" at bounding box center [784, 472] width 69 height 34
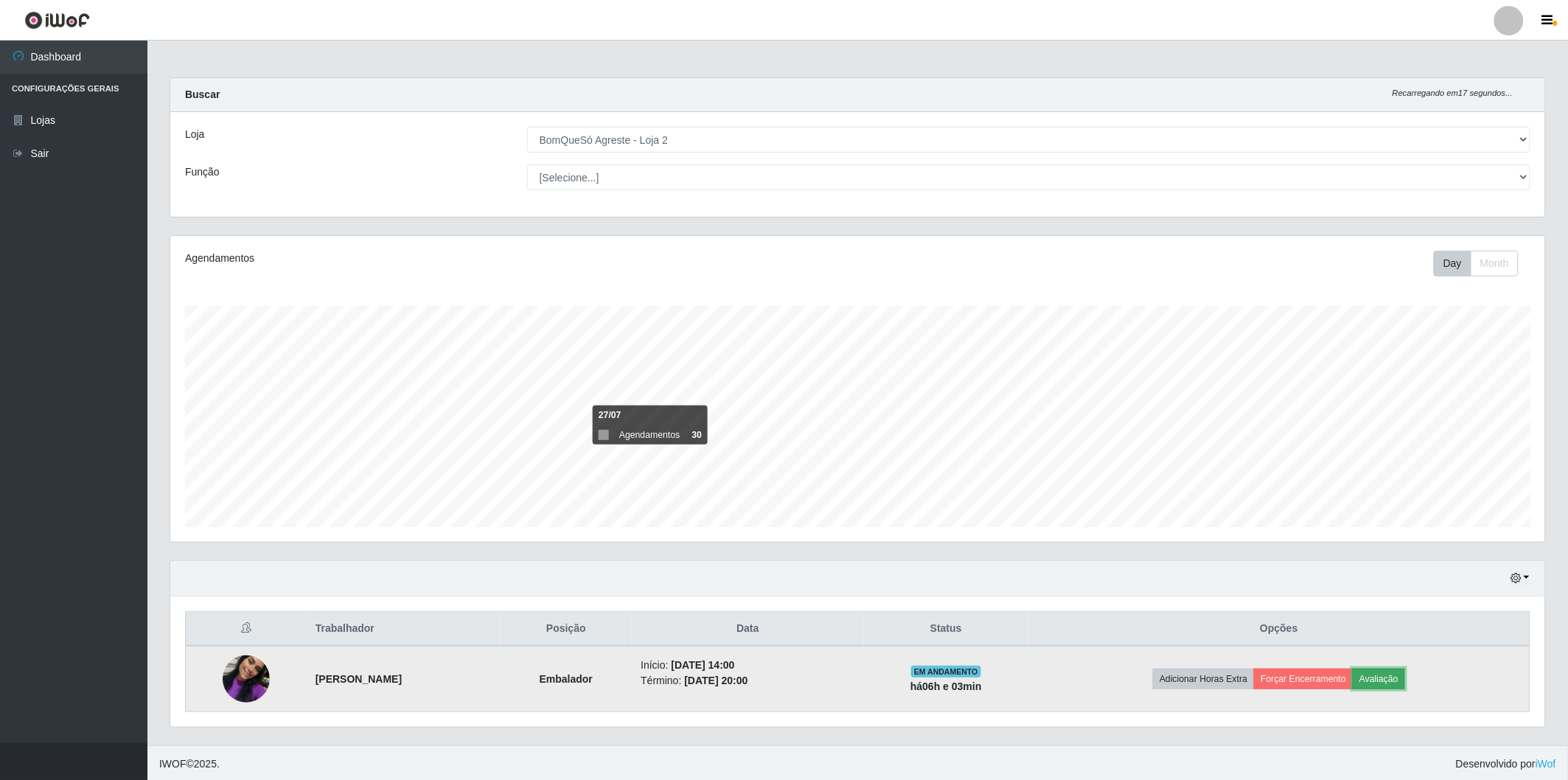
click at [1379, 690] on button "Avaliação" at bounding box center [1379, 679] width 52 height 21
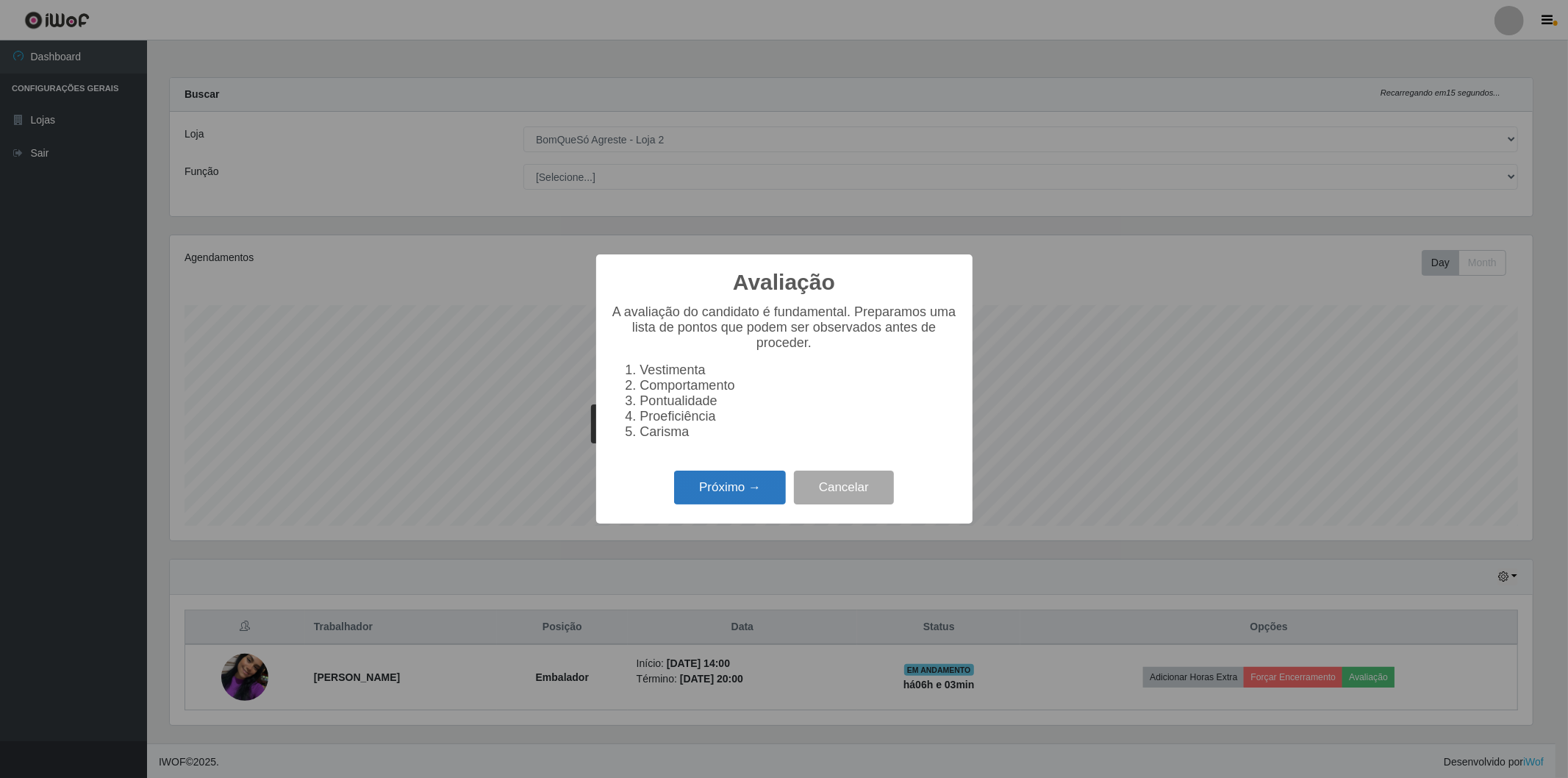
click at [715, 497] on button "Próximo →" at bounding box center [730, 488] width 112 height 34
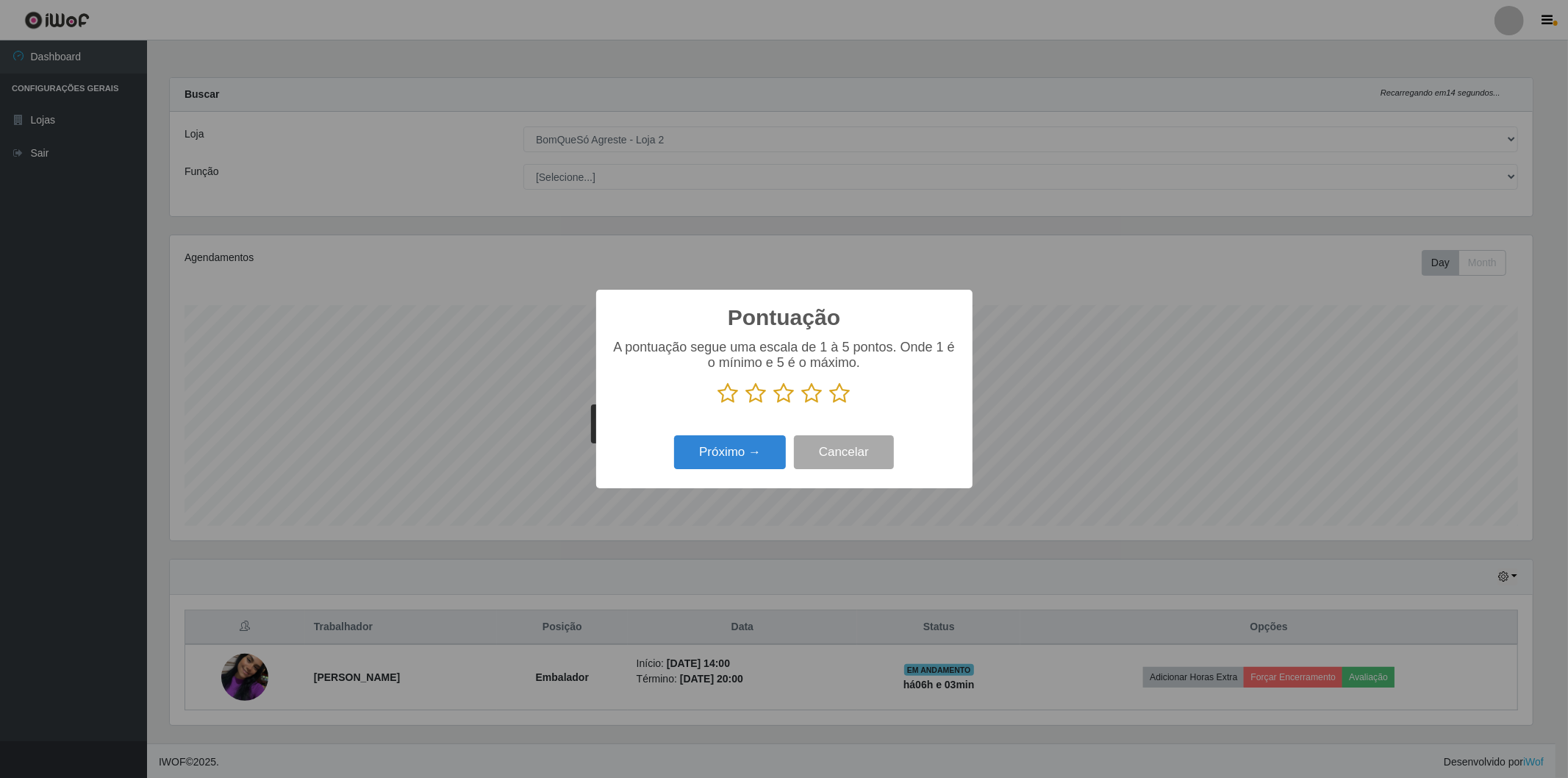
click at [836, 399] on icon at bounding box center [840, 393] width 21 height 23
click at [831, 405] on input "radio" at bounding box center [831, 405] width 0 height 0
click at [765, 450] on button "Próximo →" at bounding box center [730, 452] width 112 height 34
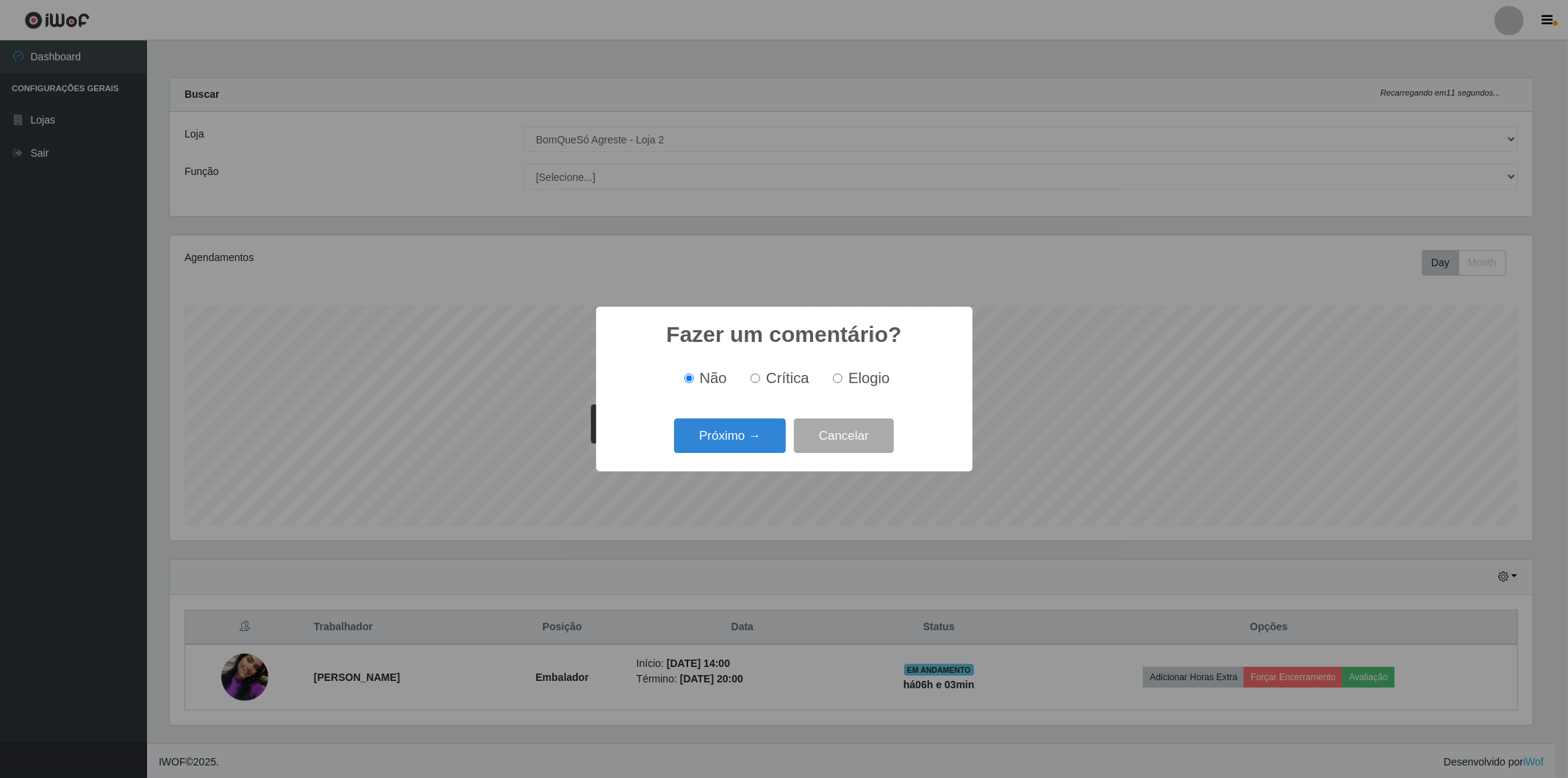
click at [833, 379] on input "Elogio" at bounding box center [838, 378] width 10 height 10
radio input "true"
click at [769, 438] on button "Próximo →" at bounding box center [730, 435] width 112 height 34
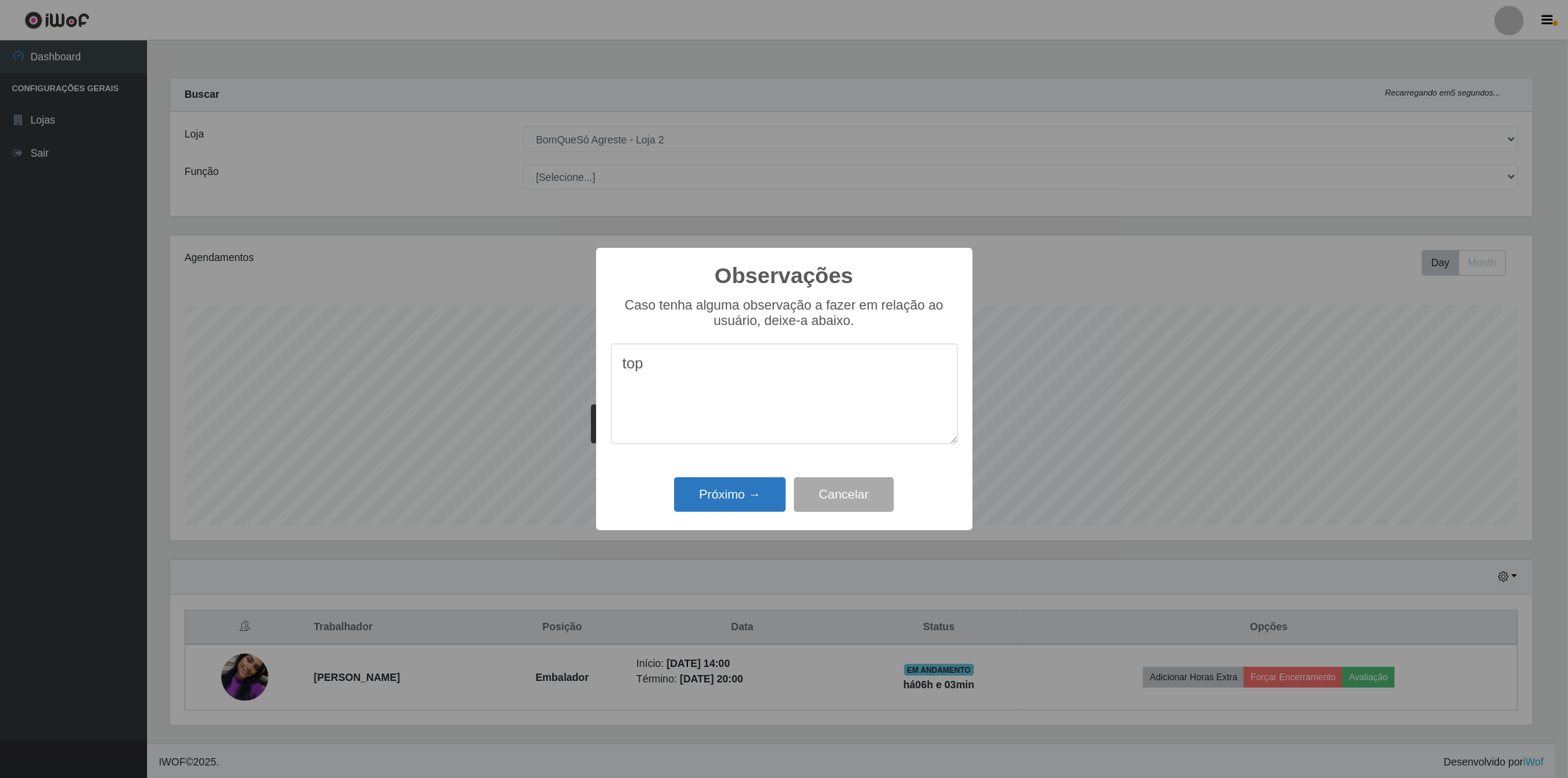
type textarea "top"
click at [772, 491] on button "Próximo →" at bounding box center [730, 494] width 112 height 34
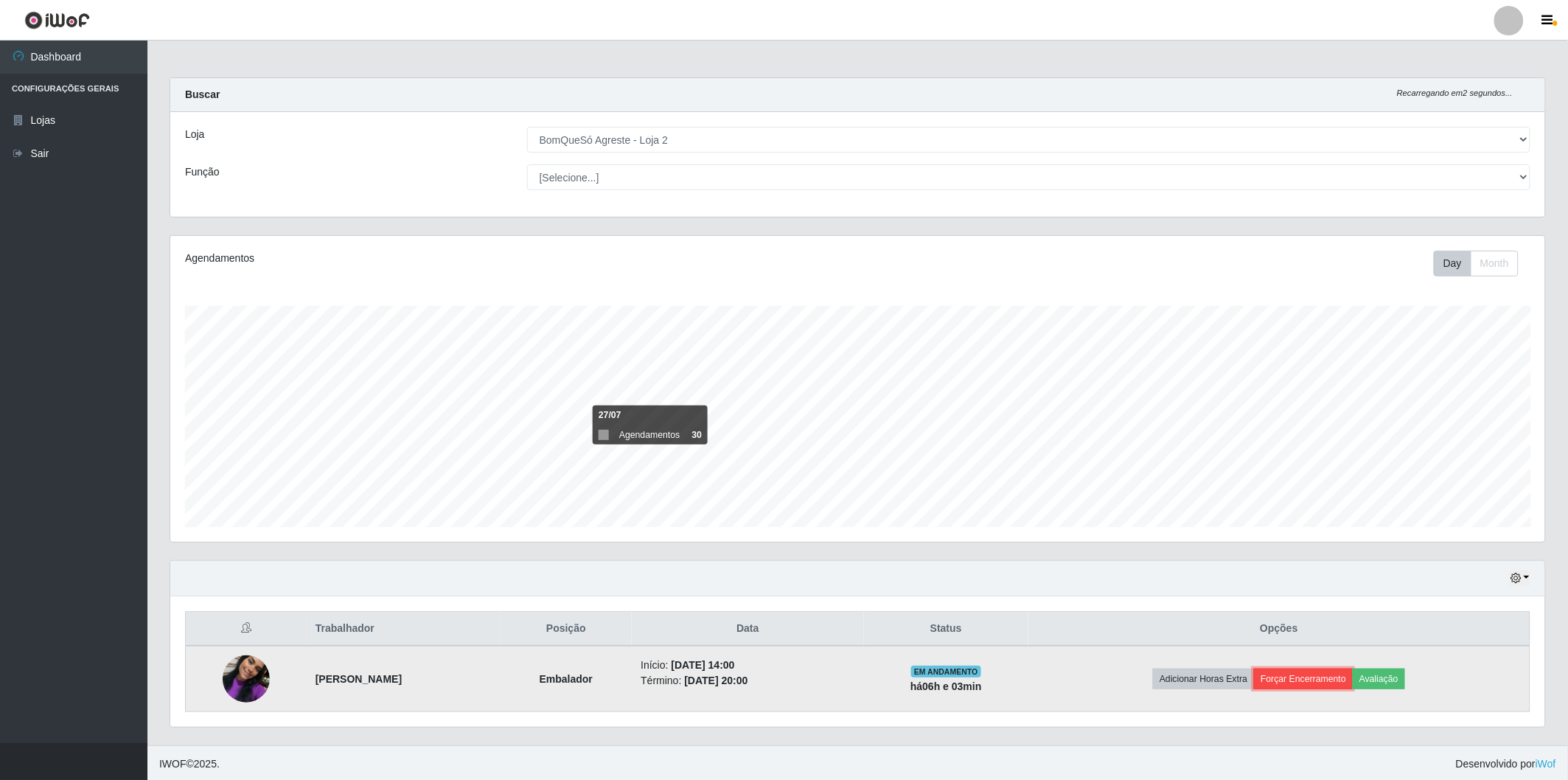
click at [1321, 679] on button "Forçar Encerramento" at bounding box center [1303, 679] width 99 height 21
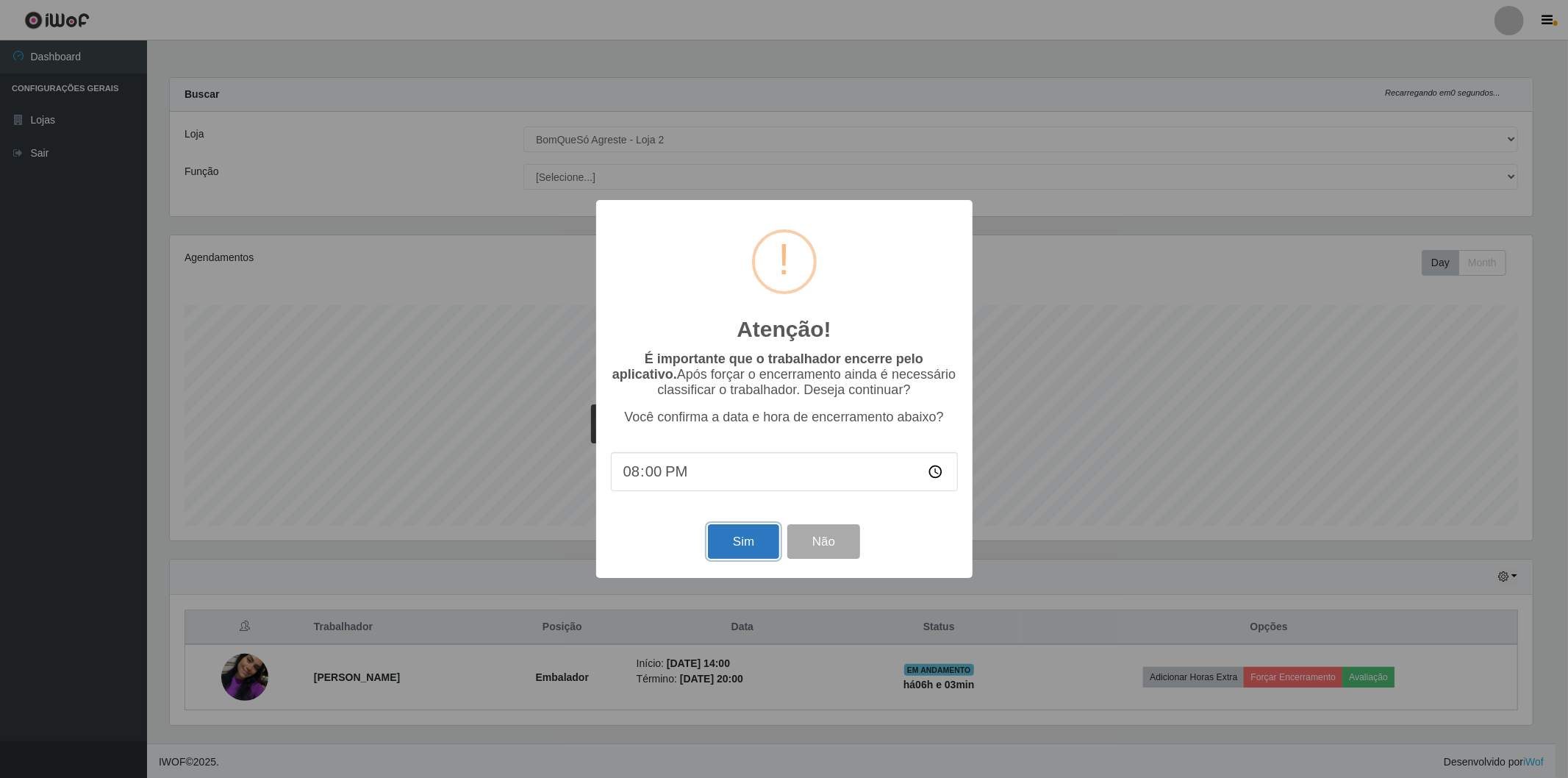
click at [760, 539] on button "Sim" at bounding box center [743, 541] width 71 height 34
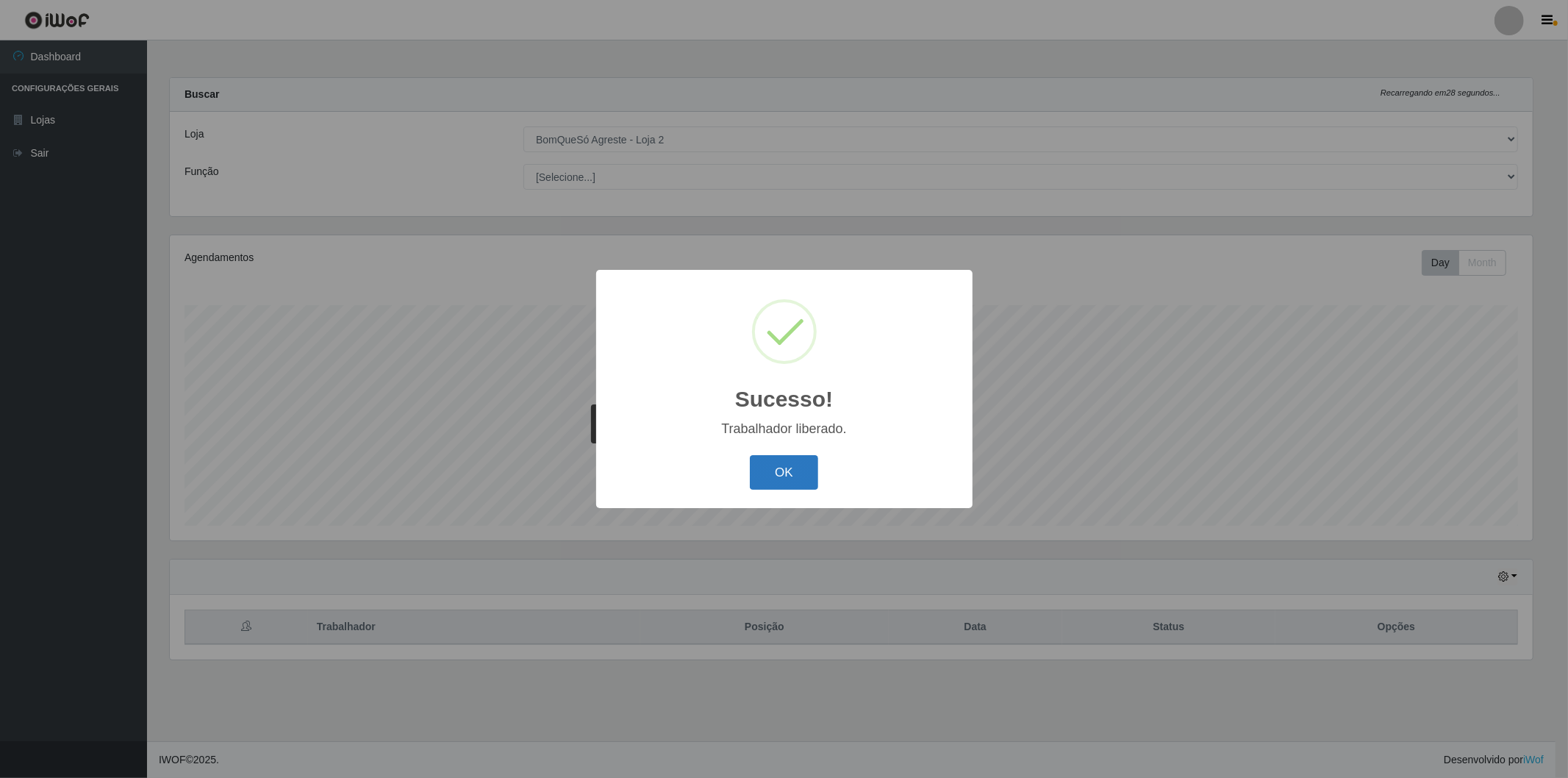
click at [778, 474] on button "OK" at bounding box center [784, 472] width 69 height 34
